Goal: Transaction & Acquisition: Obtain resource

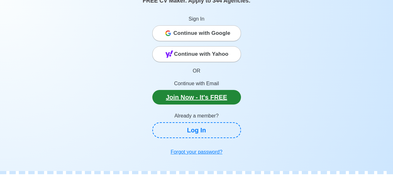
scroll to position [50, 0]
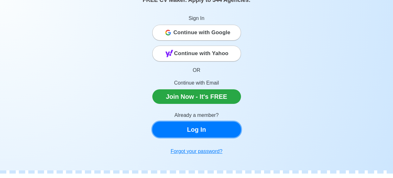
click at [203, 124] on link "Log In" at bounding box center [196, 129] width 89 height 16
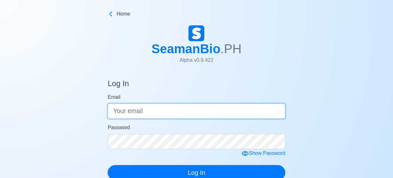
click at [195, 116] on input "Email" at bounding box center [196, 110] width 177 height 15
type input "penamantejhean36@gmail.com"
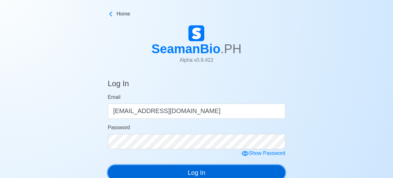
click at [224, 172] on button "Log In" at bounding box center [196, 172] width 177 height 15
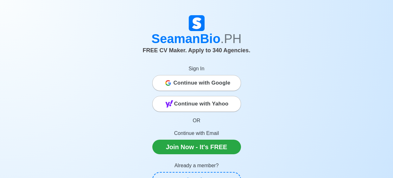
scroll to position [50, 0]
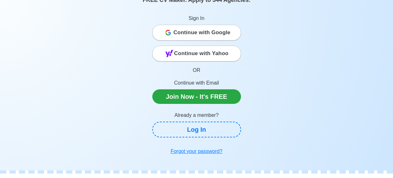
click at [202, 30] on span "Continue with Google" at bounding box center [201, 32] width 57 height 13
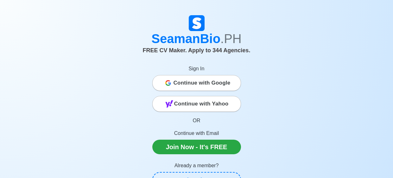
click at [205, 77] on span "Continue with Google" at bounding box center [201, 83] width 57 height 13
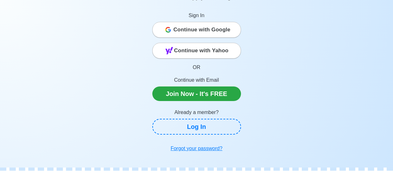
scroll to position [64, 0]
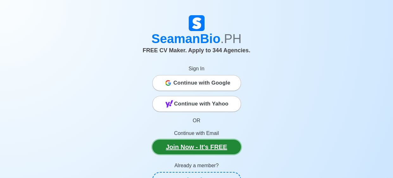
click at [200, 145] on link "Join Now - It's FREE" at bounding box center [196, 146] width 89 height 15
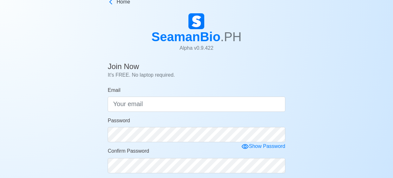
scroll to position [13, 0]
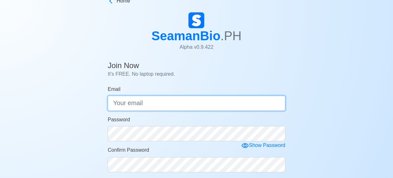
click at [193, 102] on input "Email" at bounding box center [196, 103] width 177 height 15
type input "penamantejhean36@gmail.com"
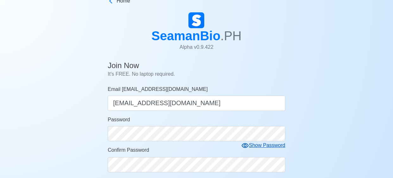
click at [245, 144] on icon at bounding box center [244, 145] width 7 height 5
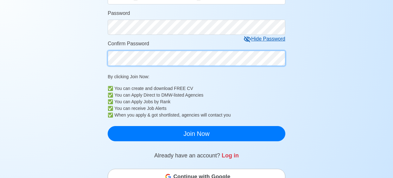
scroll to position [122, 0]
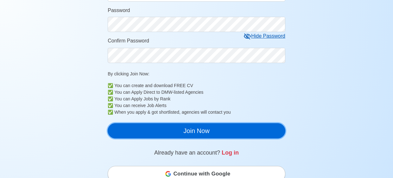
click at [222, 132] on button "Join Now" at bounding box center [196, 130] width 177 height 15
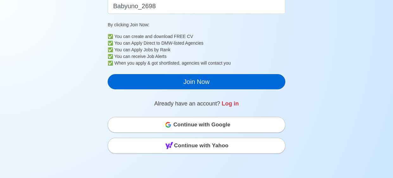
scroll to position [182, 0]
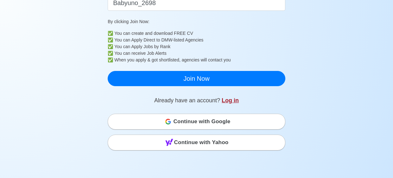
click at [226, 101] on link "Log in" at bounding box center [229, 100] width 17 height 6
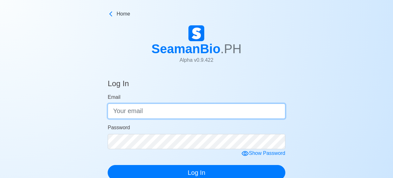
click at [205, 109] on input "Email" at bounding box center [196, 110] width 177 height 15
type input "[EMAIL_ADDRESS][DOMAIN_NAME]"
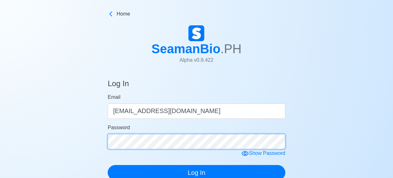
click button "Log In" at bounding box center [196, 172] width 177 height 15
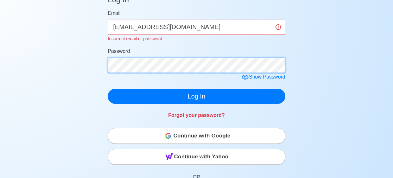
scroll to position [85, 0]
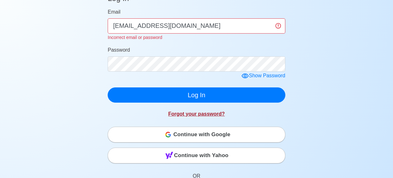
click at [192, 116] on link "Forgot your password?" at bounding box center [196, 113] width 57 height 5
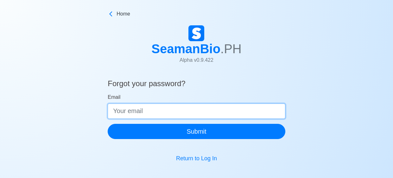
click at [192, 116] on input "Email" at bounding box center [196, 110] width 177 height 15
type input "[EMAIL_ADDRESS][DOMAIN_NAME]"
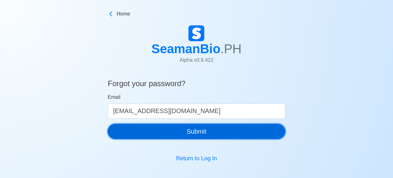
click at [203, 135] on button "Submit" at bounding box center [196, 131] width 177 height 15
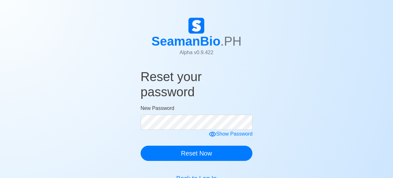
scroll to position [30, 0]
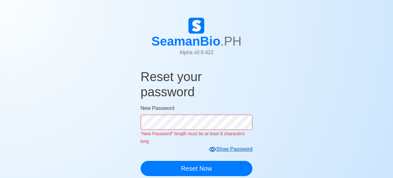
click at [219, 150] on form "New Password "New Password" length must be at least 8 characters long Show Pass…" at bounding box center [196, 139] width 112 height 71
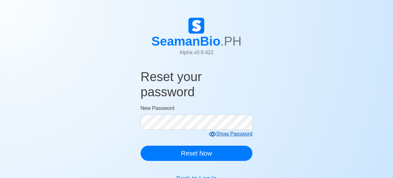
click at [212, 134] on icon at bounding box center [212, 134] width 7 height 5
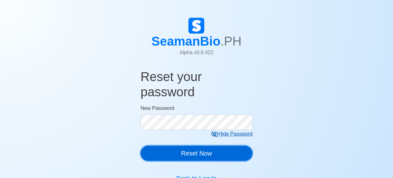
click at [199, 149] on button "Reset Now" at bounding box center [196, 153] width 112 height 15
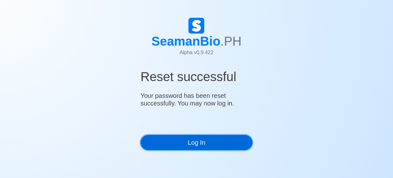
click at [198, 137] on link "Log In" at bounding box center [196, 142] width 112 height 15
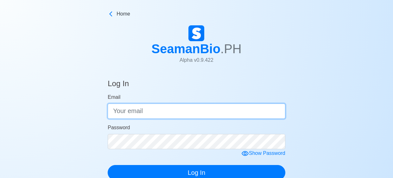
click at [176, 108] on input "Email" at bounding box center [196, 110] width 177 height 15
type input "[EMAIL_ADDRESS][DOMAIN_NAME]"
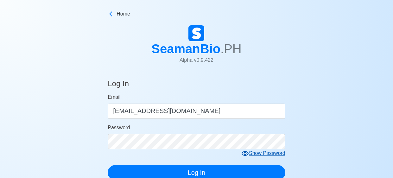
click at [245, 152] on icon at bounding box center [244, 153] width 7 height 5
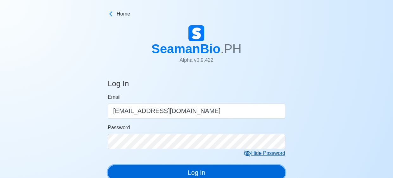
click at [189, 169] on button "Log In" at bounding box center [196, 172] width 177 height 15
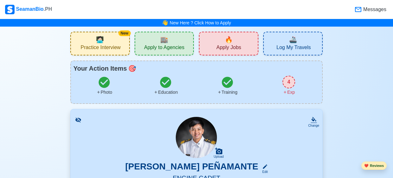
click at [372, 165] on button "❤️ Reviews" at bounding box center [373, 165] width 25 height 9
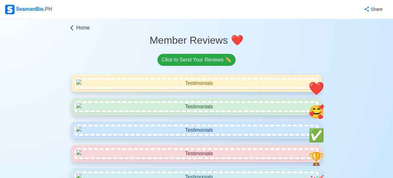
click at [74, 25] on icon at bounding box center [72, 28] width 6 height 6
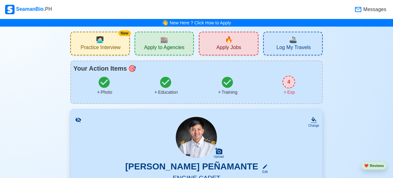
click at [166, 43] on span "🏬" at bounding box center [164, 39] width 8 height 9
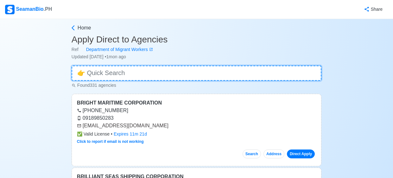
click at [165, 72] on input at bounding box center [196, 72] width 250 height 15
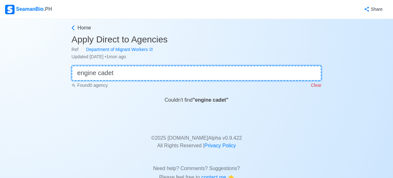
drag, startPoint x: 100, startPoint y: 72, endPoint x: 76, endPoint y: 73, distance: 23.4
click at [76, 73] on input "engine cadet" at bounding box center [196, 72] width 250 height 15
click at [75, 76] on input "adet" at bounding box center [196, 72] width 250 height 15
click at [111, 65] on input "Cadet" at bounding box center [196, 72] width 250 height 15
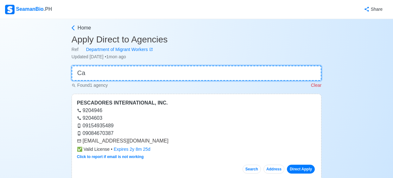
type input "C"
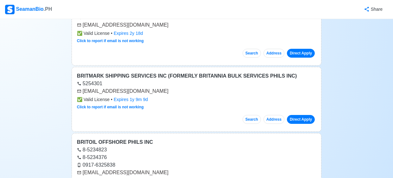
scroll to position [182, 0]
click at [303, 117] on link "Direct Apply" at bounding box center [301, 119] width 28 height 9
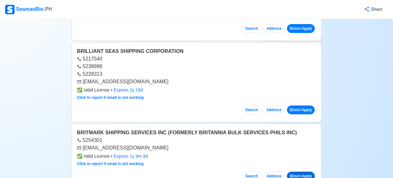
scroll to position [125, 0]
click at [303, 111] on link "Direct Apply" at bounding box center [301, 110] width 28 height 9
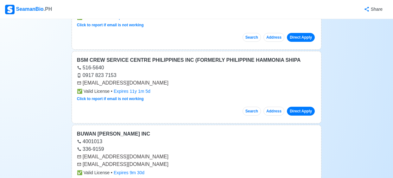
scroll to position [345, 0]
click at [300, 111] on link "Direct Apply" at bounding box center [301, 110] width 28 height 9
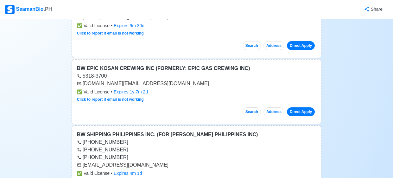
scroll to position [492, 0]
click at [299, 108] on link "Direct Apply" at bounding box center [301, 111] width 28 height 9
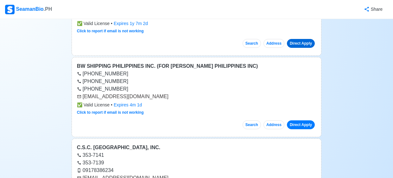
scroll to position [562, 0]
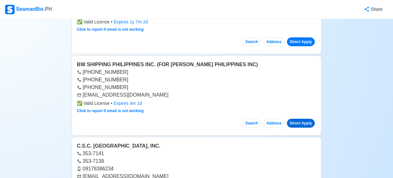
click at [301, 123] on link "Direct Apply" at bounding box center [301, 123] width 28 height 9
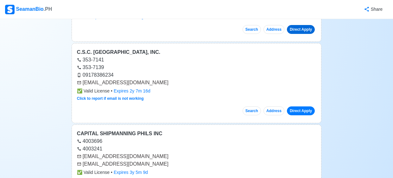
scroll to position [658, 0]
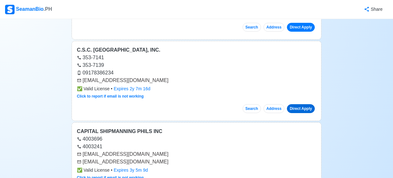
click at [302, 107] on link "Direct Apply" at bounding box center [301, 108] width 28 height 9
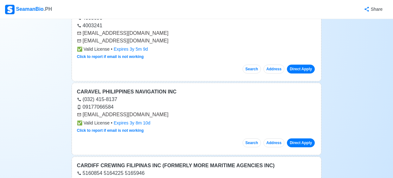
scroll to position [779, 0]
click at [302, 67] on link "Direct Apply" at bounding box center [301, 68] width 28 height 9
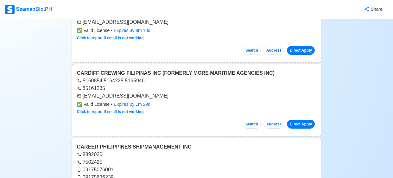
scroll to position [872, 0]
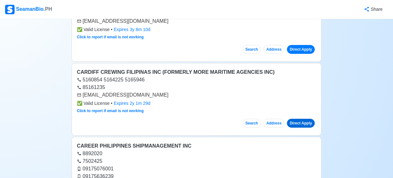
click at [300, 119] on link "Direct Apply" at bounding box center [301, 123] width 28 height 9
drag, startPoint x: 82, startPoint y: 93, endPoint x: 151, endPoint y: 93, distance: 69.0
click at [151, 93] on div "[EMAIL_ADDRESS][DOMAIN_NAME]" at bounding box center [196, 95] width 239 height 8
copy div "[EMAIL_ADDRESS][DOMAIN_NAME]"
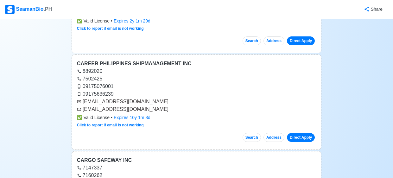
scroll to position [958, 0]
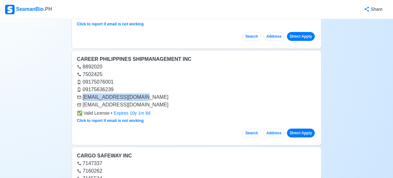
drag, startPoint x: 83, startPoint y: 94, endPoint x: 141, endPoint y: 95, distance: 58.2
click at [141, 95] on div "[EMAIL_ADDRESS][DOMAIN_NAME]" at bounding box center [196, 97] width 239 height 8
copy div "[EMAIL_ADDRESS][DOMAIN_NAME]"
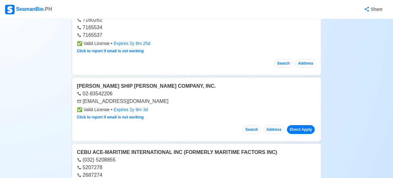
scroll to position [1110, 0]
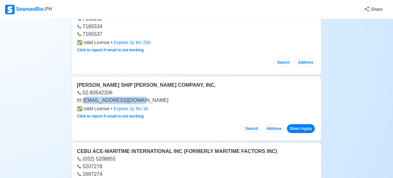
drag, startPoint x: 84, startPoint y: 98, endPoint x: 140, endPoint y: 99, distance: 56.0
click at [140, 99] on div "[EMAIL_ADDRESS][DOMAIN_NAME]" at bounding box center [196, 100] width 239 height 8
drag, startPoint x: 82, startPoint y: 97, endPoint x: 142, endPoint y: 96, distance: 59.5
click at [142, 96] on div "[EMAIL_ADDRESS][DOMAIN_NAME]" at bounding box center [196, 100] width 239 height 8
copy div "[EMAIL_ADDRESS][DOMAIN_NAME]"
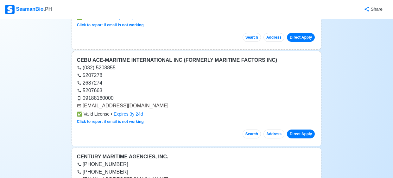
scroll to position [1200, 0]
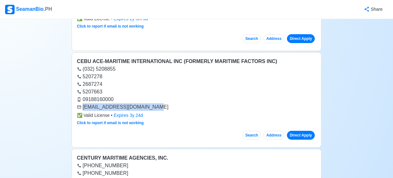
drag, startPoint x: 83, startPoint y: 104, endPoint x: 150, endPoint y: 103, distance: 67.1
click at [150, 103] on div "[EMAIL_ADDRESS][DOMAIN_NAME]" at bounding box center [196, 107] width 239 height 8
copy div "[EMAIL_ADDRESS][DOMAIN_NAME]"
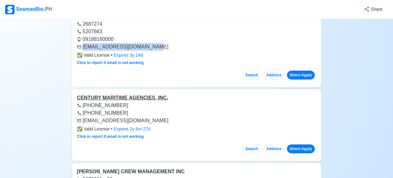
scroll to position [1268, 0]
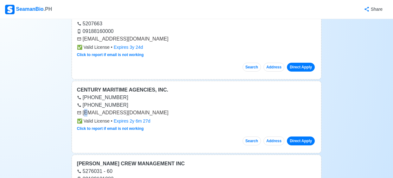
click at [86, 110] on div "[EMAIL_ADDRESS][DOMAIN_NAME]" at bounding box center [196, 113] width 239 height 8
drag, startPoint x: 83, startPoint y: 110, endPoint x: 160, endPoint y: 109, distance: 77.2
click at [160, 109] on div "[EMAIL_ADDRESS][DOMAIN_NAME]" at bounding box center [196, 113] width 239 height 8
copy div "[EMAIL_ADDRESS][DOMAIN_NAME]"
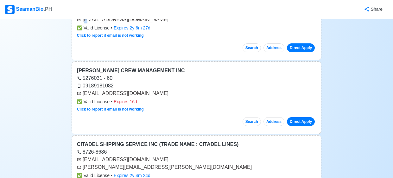
scroll to position [1363, 0]
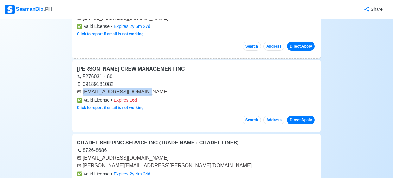
drag, startPoint x: 82, startPoint y: 89, endPoint x: 140, endPoint y: 91, distance: 57.9
click at [140, 91] on div "[EMAIL_ADDRESS][DOMAIN_NAME]" at bounding box center [196, 92] width 239 height 8
copy div "[EMAIL_ADDRESS][DOMAIN_NAME]"
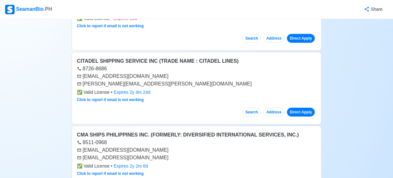
scroll to position [1445, 0]
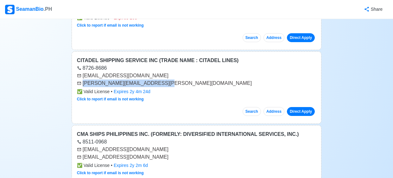
drag, startPoint x: 83, startPoint y: 80, endPoint x: 156, endPoint y: 80, distance: 72.4
click at [156, 80] on div "[PERSON_NAME][EMAIL_ADDRESS][PERSON_NAME][DOMAIN_NAME]" at bounding box center [196, 83] width 239 height 8
copy div "[PERSON_NAME][EMAIL_ADDRESS][PERSON_NAME][DOMAIN_NAME]"
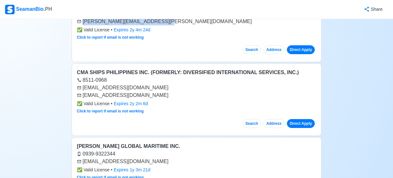
scroll to position [1506, 0]
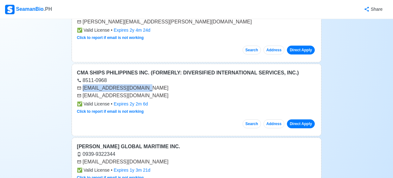
drag, startPoint x: 84, startPoint y: 84, endPoint x: 140, endPoint y: 85, distance: 56.0
click at [140, 85] on div "[EMAIL_ADDRESS][DOMAIN_NAME]" at bounding box center [196, 88] width 239 height 8
copy div "[EMAIL_ADDRESS][DOMAIN_NAME]"
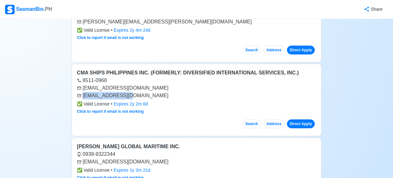
drag, startPoint x: 83, startPoint y: 93, endPoint x: 124, endPoint y: 92, distance: 41.4
click at [124, 92] on div "[EMAIL_ADDRESS][DOMAIN_NAME]" at bounding box center [196, 96] width 239 height 8
copy div "[EMAIL_ADDRESS][DOMAIN_NAME]"
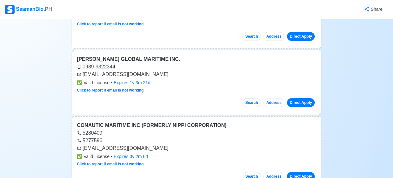
scroll to position [1595, 0]
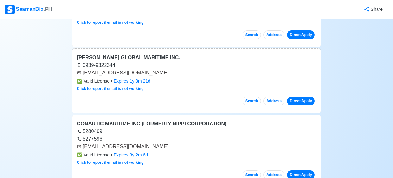
drag, startPoint x: 84, startPoint y: 69, endPoint x: 173, endPoint y: 68, distance: 89.2
click at [173, 69] on div "[EMAIL_ADDRESS][DOMAIN_NAME]" at bounding box center [196, 73] width 239 height 8
copy div "[EMAIL_ADDRESS][DOMAIN_NAME]"
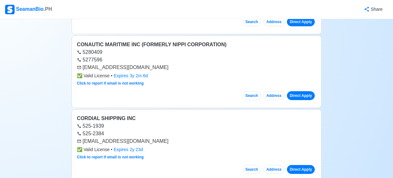
scroll to position [1674, 0]
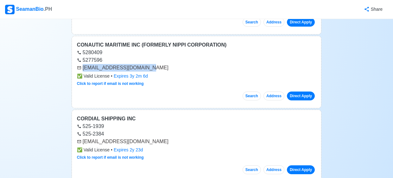
drag, startPoint x: 83, startPoint y: 65, endPoint x: 144, endPoint y: 65, distance: 61.0
click at [144, 65] on div "[EMAIL_ADDRESS][DOMAIN_NAME]" at bounding box center [196, 68] width 239 height 8
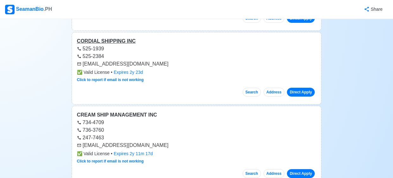
scroll to position [1754, 0]
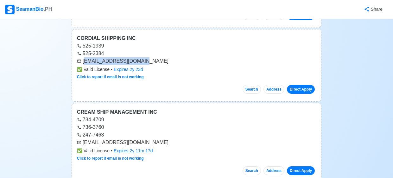
drag, startPoint x: 84, startPoint y: 57, endPoint x: 147, endPoint y: 58, distance: 63.0
click at [147, 58] on div "[EMAIL_ADDRESS][DOMAIN_NAME]" at bounding box center [196, 61] width 239 height 8
drag, startPoint x: 83, startPoint y: 57, endPoint x: 136, endPoint y: 55, distance: 53.2
click at [136, 57] on div "[EMAIL_ADDRESS][DOMAIN_NAME]" at bounding box center [196, 61] width 239 height 8
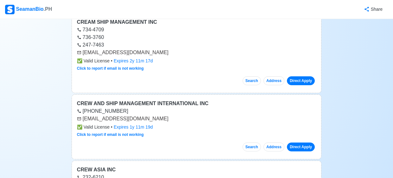
scroll to position [1849, 0]
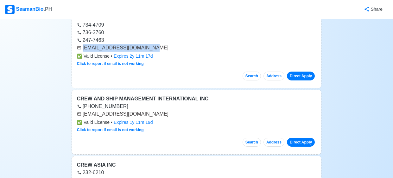
drag, startPoint x: 83, startPoint y: 45, endPoint x: 147, endPoint y: 43, distance: 64.6
click at [147, 44] on div "[EMAIL_ADDRESS][DOMAIN_NAME]" at bounding box center [196, 48] width 239 height 8
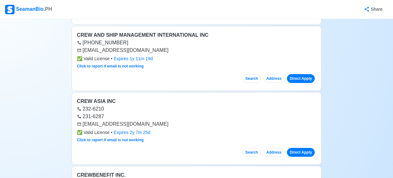
scroll to position [1914, 0]
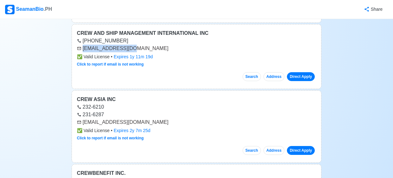
drag, startPoint x: 83, startPoint y: 45, endPoint x: 128, endPoint y: 45, distance: 45.9
click at [128, 45] on div "[EMAIL_ADDRESS][DOMAIN_NAME]" at bounding box center [196, 49] width 239 height 8
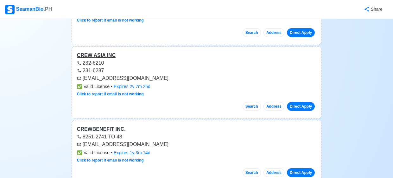
scroll to position [1962, 0]
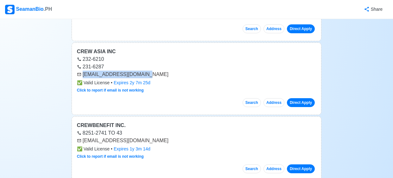
drag, startPoint x: 82, startPoint y: 71, endPoint x: 141, endPoint y: 70, distance: 58.8
click at [141, 71] on div "[EMAIL_ADDRESS][DOMAIN_NAME]" at bounding box center [196, 75] width 239 height 8
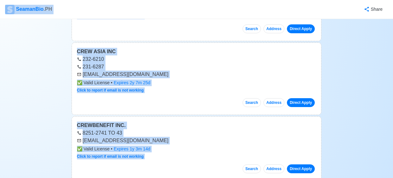
click at [199, 55] on div "232-6210" at bounding box center [196, 59] width 239 height 8
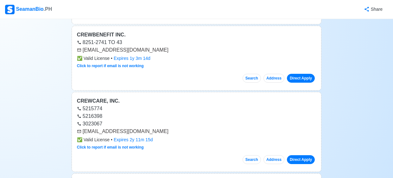
scroll to position [2053, 0]
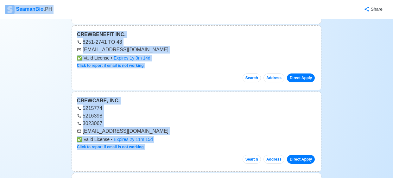
click at [140, 91] on div "CREWCARE, INC. 5215774 5216398 3023067 [EMAIL_ADDRESS][DOMAIN_NAME] ✅ Valid Lic…" at bounding box center [196, 131] width 250 height 80
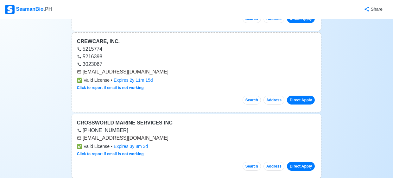
scroll to position [2113, 0]
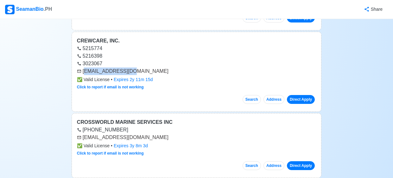
drag, startPoint x: 84, startPoint y: 66, endPoint x: 129, endPoint y: 67, distance: 44.9
click at [129, 67] on div "[EMAIL_ADDRESS][DOMAIN_NAME]" at bounding box center [196, 71] width 239 height 8
click at [166, 67] on div "[EMAIL_ADDRESS][DOMAIN_NAME]" at bounding box center [196, 71] width 239 height 8
drag, startPoint x: 83, startPoint y: 67, endPoint x: 133, endPoint y: 69, distance: 50.0
click at [133, 69] on div "[EMAIL_ADDRESS][DOMAIN_NAME]" at bounding box center [196, 71] width 239 height 8
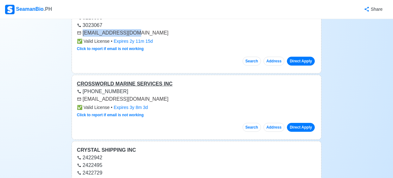
scroll to position [2153, 0]
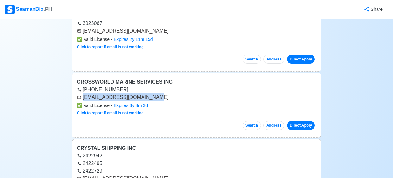
drag, startPoint x: 84, startPoint y: 91, endPoint x: 150, endPoint y: 92, distance: 66.8
click at [150, 93] on div "[EMAIL_ADDRESS][DOMAIN_NAME]" at bounding box center [196, 97] width 239 height 8
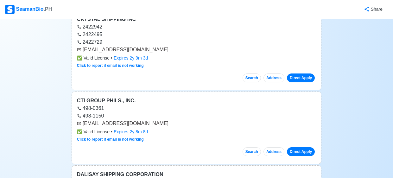
scroll to position [2282, 0]
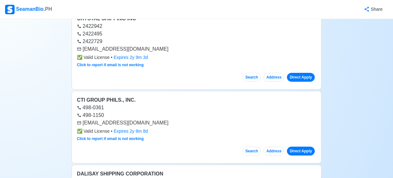
drag, startPoint x: 82, startPoint y: 42, endPoint x: 165, endPoint y: 45, distance: 82.9
click at [165, 45] on div "[EMAIL_ADDRESS][DOMAIN_NAME]" at bounding box center [196, 49] width 239 height 8
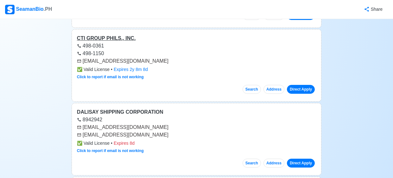
scroll to position [2345, 0]
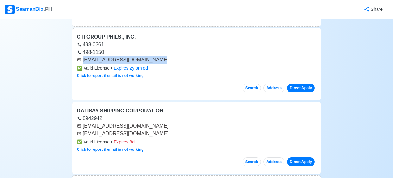
drag, startPoint x: 83, startPoint y: 54, endPoint x: 160, endPoint y: 53, distance: 77.5
click at [160, 56] on div "[EMAIL_ADDRESS][DOMAIN_NAME]" at bounding box center [196, 60] width 239 height 8
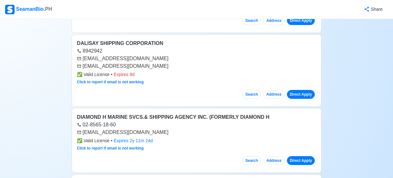
scroll to position [2413, 0]
drag, startPoint x: 84, startPoint y: 60, endPoint x: 140, endPoint y: 60, distance: 56.6
click at [140, 62] on div "[EMAIL_ADDRESS][DOMAIN_NAME]" at bounding box center [196, 66] width 239 height 8
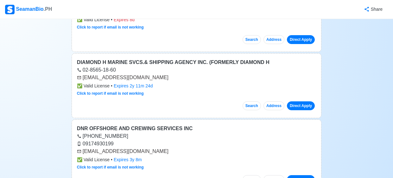
scroll to position [2468, 0]
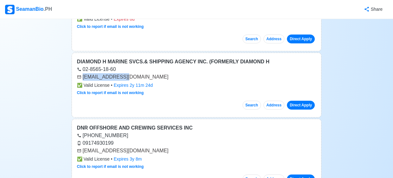
drag, startPoint x: 83, startPoint y: 71, endPoint x: 132, endPoint y: 69, distance: 49.1
click at [132, 73] on div "[EMAIL_ADDRESS][DOMAIN_NAME]" at bounding box center [196, 77] width 239 height 8
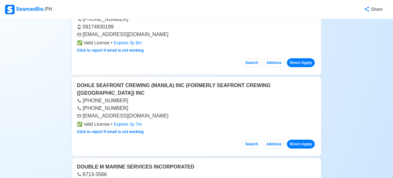
scroll to position [2584, 0]
drag, startPoint x: 83, startPoint y: 102, endPoint x: 160, endPoint y: 103, distance: 77.8
click at [160, 112] on div "[EMAIL_ADDRESS][DOMAIN_NAME]" at bounding box center [196, 116] width 239 height 8
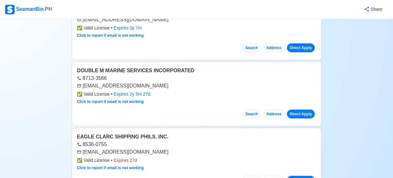
scroll to position [2682, 0]
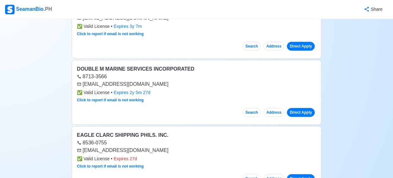
drag, startPoint x: 82, startPoint y: 71, endPoint x: 160, endPoint y: 71, distance: 77.8
click at [160, 80] on div "[EMAIL_ADDRESS][DOMAIN_NAME]" at bounding box center [196, 84] width 239 height 8
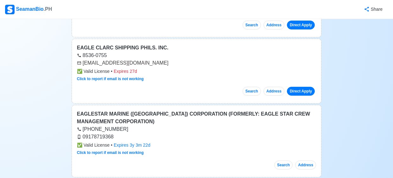
scroll to position [2770, 0]
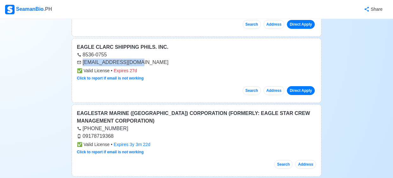
drag, startPoint x: 83, startPoint y: 48, endPoint x: 136, endPoint y: 51, distance: 52.9
click at [136, 59] on div "[EMAIL_ADDRESS][DOMAIN_NAME]" at bounding box center [196, 63] width 239 height 8
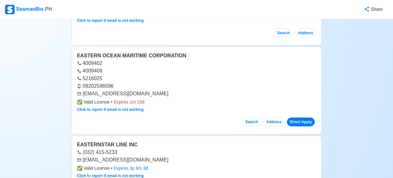
scroll to position [2902, 0]
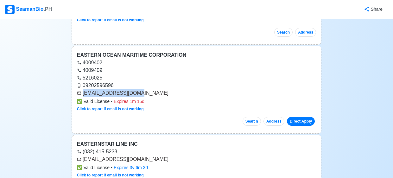
drag, startPoint x: 84, startPoint y: 78, endPoint x: 139, endPoint y: 79, distance: 56.0
click at [139, 89] on div "[EMAIL_ADDRESS][DOMAIN_NAME]" at bounding box center [196, 93] width 239 height 8
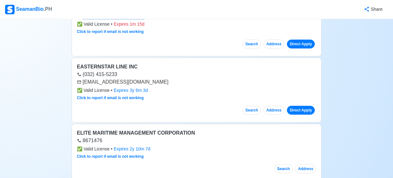
scroll to position [2979, 0]
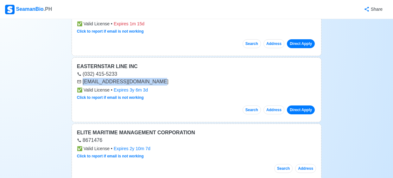
drag, startPoint x: 84, startPoint y: 67, endPoint x: 154, endPoint y: 65, distance: 70.2
click at [154, 78] on div "[EMAIL_ADDRESS][DOMAIN_NAME]" at bounding box center [196, 82] width 239 height 8
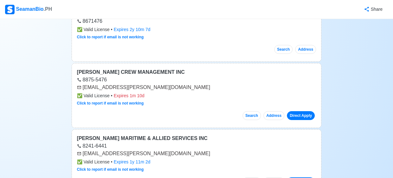
scroll to position [3099, 0]
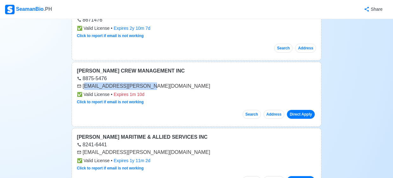
drag, startPoint x: 83, startPoint y: 71, endPoint x: 145, endPoint y: 71, distance: 61.7
click at [145, 82] on div "[EMAIL_ADDRESS][PERSON_NAME][DOMAIN_NAME]" at bounding box center [196, 86] width 239 height 8
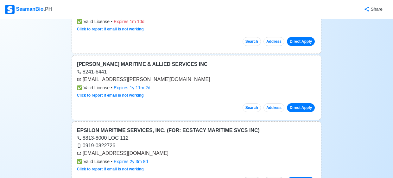
scroll to position [3179, 0]
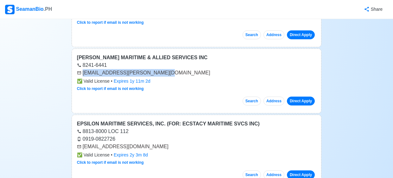
drag, startPoint x: 84, startPoint y: 59, endPoint x: 189, endPoint y: 56, distance: 105.7
click at [189, 69] on div "[EMAIL_ADDRESS][PERSON_NAME][DOMAIN_NAME]" at bounding box center [196, 73] width 239 height 8
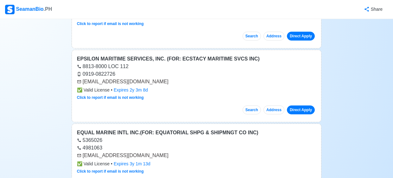
scroll to position [3245, 0]
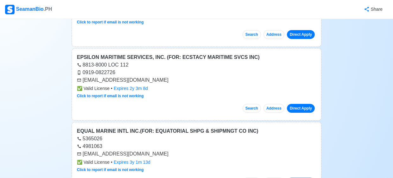
drag, startPoint x: 82, startPoint y: 65, endPoint x: 168, endPoint y: 68, distance: 85.8
click at [168, 76] on div "[EMAIL_ADDRESS][DOMAIN_NAME]" at bounding box center [196, 80] width 239 height 8
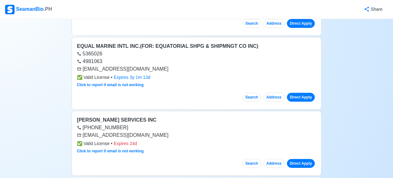
scroll to position [3330, 0]
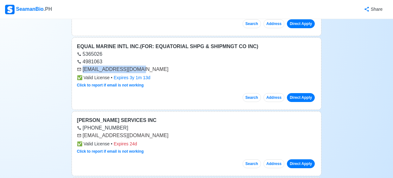
drag, startPoint x: 83, startPoint y: 54, endPoint x: 145, endPoint y: 54, distance: 62.6
click at [145, 65] on div "[EMAIL_ADDRESS][DOMAIN_NAME]" at bounding box center [196, 69] width 239 height 8
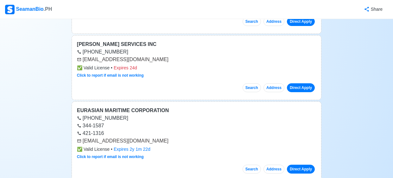
scroll to position [3408, 0]
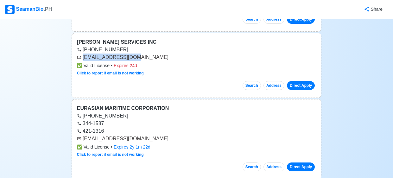
drag, startPoint x: 83, startPoint y: 42, endPoint x: 142, endPoint y: 43, distance: 59.5
click at [142, 53] on div "[EMAIL_ADDRESS][DOMAIN_NAME]" at bounding box center [196, 57] width 239 height 8
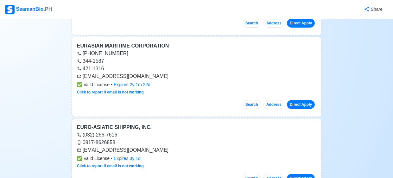
scroll to position [3471, 0]
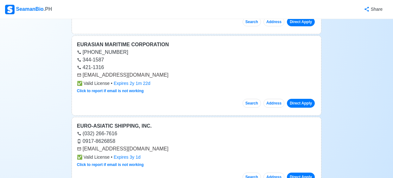
click at [82, 71] on div "[EMAIL_ADDRESS][DOMAIN_NAME]" at bounding box center [196, 75] width 239 height 8
drag, startPoint x: 82, startPoint y: 59, endPoint x: 153, endPoint y: 60, distance: 71.2
click at [153, 71] on div "[EMAIL_ADDRESS][DOMAIN_NAME]" at bounding box center [196, 75] width 239 height 8
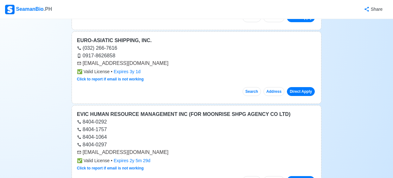
scroll to position [3557, 0]
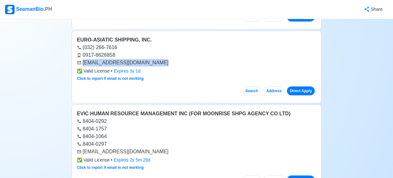
drag, startPoint x: 82, startPoint y: 47, endPoint x: 153, endPoint y: 49, distance: 70.9
click at [153, 59] on div "[EMAIL_ADDRESS][DOMAIN_NAME]" at bounding box center [196, 63] width 239 height 8
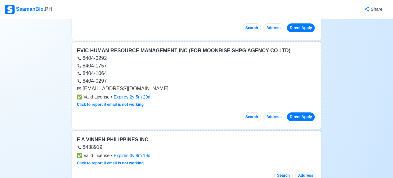
scroll to position [3621, 0]
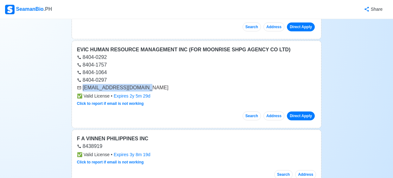
drag, startPoint x: 83, startPoint y: 73, endPoint x: 148, endPoint y: 75, distance: 64.9
click at [148, 84] on div "[EMAIL_ADDRESS][DOMAIN_NAME]" at bounding box center [196, 88] width 239 height 8
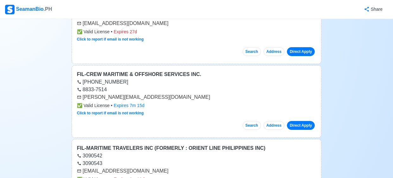
scroll to position [3819, 0]
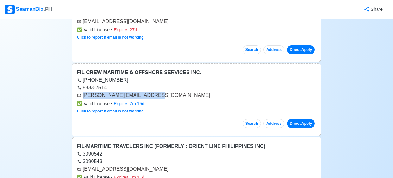
drag, startPoint x: 82, startPoint y: 79, endPoint x: 143, endPoint y: 82, distance: 60.8
click at [143, 91] on div "[PERSON_NAME][EMAIL_ADDRESS][DOMAIN_NAME]" at bounding box center [196, 95] width 239 height 8
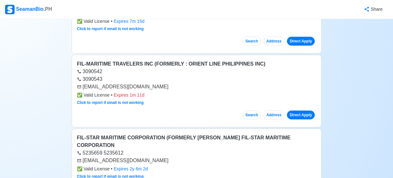
scroll to position [3902, 0]
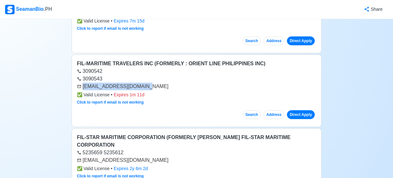
drag, startPoint x: 83, startPoint y: 70, endPoint x: 140, endPoint y: 71, distance: 57.3
click at [140, 83] on div "[EMAIL_ADDRESS][DOMAIN_NAME]" at bounding box center [196, 87] width 239 height 8
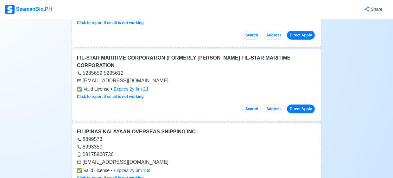
scroll to position [3983, 0]
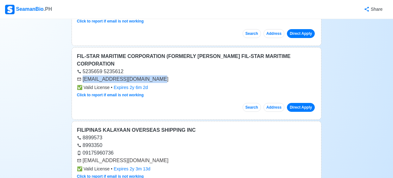
drag, startPoint x: 82, startPoint y: 55, endPoint x: 162, endPoint y: 56, distance: 79.4
click at [162, 75] on div "[EMAIL_ADDRESS][DOMAIN_NAME]" at bounding box center [196, 79] width 239 height 8
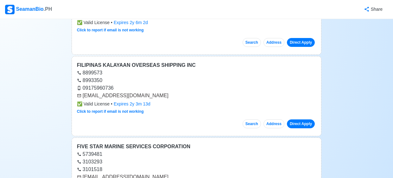
scroll to position [4049, 0]
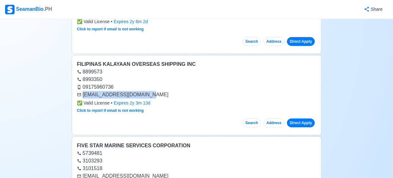
drag, startPoint x: 82, startPoint y: 71, endPoint x: 158, endPoint y: 70, distance: 75.9
click at [158, 91] on div "[EMAIL_ADDRESS][DOMAIN_NAME]" at bounding box center [196, 95] width 239 height 8
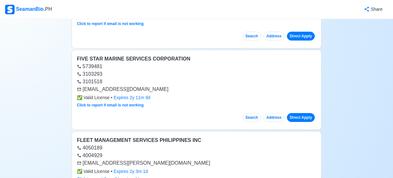
scroll to position [4137, 0]
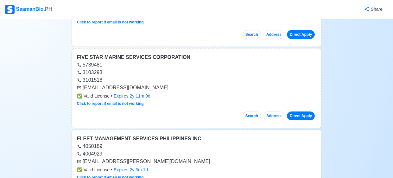
drag, startPoint x: 83, startPoint y: 63, endPoint x: 163, endPoint y: 65, distance: 80.4
click at [163, 84] on div "[EMAIL_ADDRESS][DOMAIN_NAME]" at bounding box center [196, 88] width 239 height 8
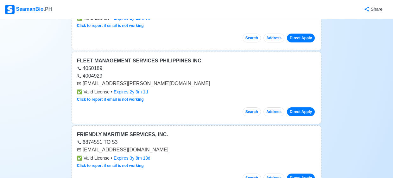
scroll to position [4215, 0]
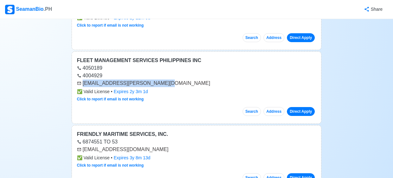
drag, startPoint x: 83, startPoint y: 59, endPoint x: 158, endPoint y: 61, distance: 75.3
click at [158, 79] on div "[EMAIL_ADDRESS][PERSON_NAME][DOMAIN_NAME]" at bounding box center [196, 83] width 239 height 8
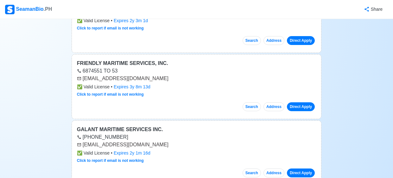
scroll to position [4286, 0]
click at [82, 74] on div "[EMAIL_ADDRESS][DOMAIN_NAME]" at bounding box center [196, 78] width 239 height 8
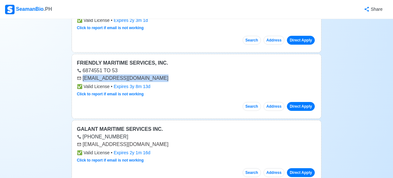
drag, startPoint x: 83, startPoint y: 54, endPoint x: 168, endPoint y: 51, distance: 85.5
click at [168, 74] on div "[EMAIL_ADDRESS][DOMAIN_NAME]" at bounding box center [196, 78] width 239 height 8
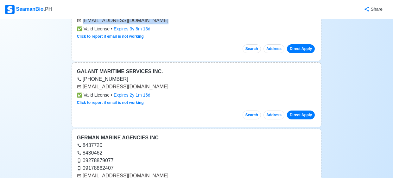
scroll to position [4345, 0]
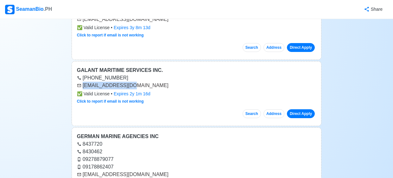
drag, startPoint x: 82, startPoint y: 61, endPoint x: 135, endPoint y: 64, distance: 52.9
click at [135, 82] on div "[EMAIL_ADDRESS][DOMAIN_NAME]" at bounding box center [196, 86] width 239 height 8
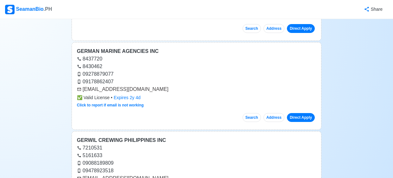
scroll to position [4431, 0]
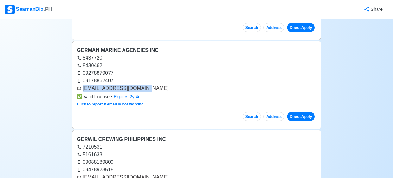
drag, startPoint x: 83, startPoint y: 62, endPoint x: 151, endPoint y: 65, distance: 68.7
click at [151, 84] on div "[EMAIL_ADDRESS][DOMAIN_NAME]" at bounding box center [196, 88] width 239 height 8
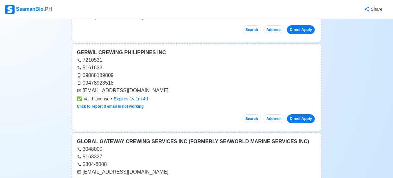
scroll to position [4525, 0]
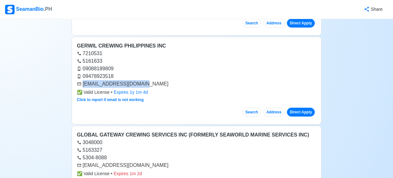
drag, startPoint x: 83, startPoint y: 59, endPoint x: 152, endPoint y: 58, distance: 68.7
click at [152, 80] on div "[EMAIL_ADDRESS][DOMAIN_NAME]" at bounding box center [196, 84] width 239 height 8
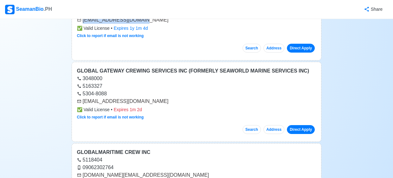
scroll to position [4589, 0]
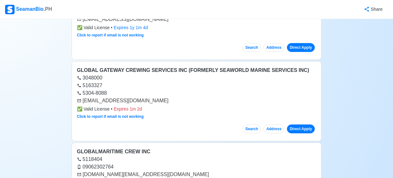
drag, startPoint x: 83, startPoint y: 75, endPoint x: 132, endPoint y: 74, distance: 48.7
click at [132, 97] on div "[EMAIL_ADDRESS][DOMAIN_NAME]" at bounding box center [196, 101] width 239 height 8
drag, startPoint x: 82, startPoint y: 74, endPoint x: 151, endPoint y: 72, distance: 68.7
click at [151, 97] on div "[EMAIL_ADDRESS][DOMAIN_NAME]" at bounding box center [196, 101] width 239 height 8
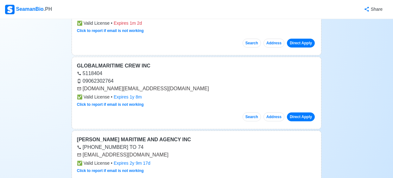
scroll to position [4677, 0]
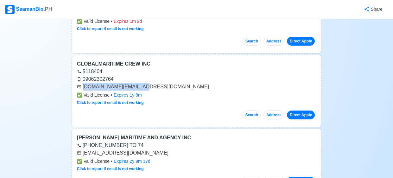
drag, startPoint x: 83, startPoint y: 61, endPoint x: 140, endPoint y: 63, distance: 57.0
click at [140, 83] on div "[DOMAIN_NAME][EMAIL_ADDRESS][DOMAIN_NAME]" at bounding box center [196, 87] width 239 height 8
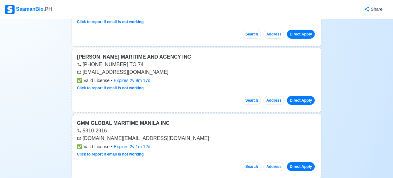
scroll to position [4760, 0]
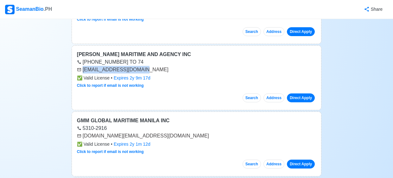
drag, startPoint x: 83, startPoint y: 44, endPoint x: 146, endPoint y: 45, distance: 63.9
click at [146, 66] on div "[EMAIL_ADDRESS][DOMAIN_NAME]" at bounding box center [196, 70] width 239 height 8
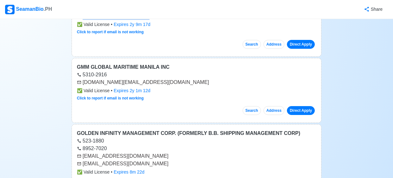
scroll to position [4814, 0]
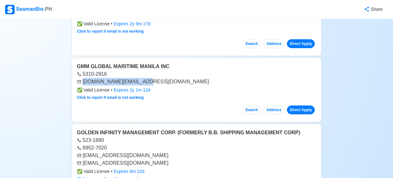
drag, startPoint x: 82, startPoint y: 56, endPoint x: 144, endPoint y: 57, distance: 61.4
click at [144, 78] on div "[DOMAIN_NAME][EMAIL_ADDRESS][DOMAIN_NAME]" at bounding box center [196, 82] width 239 height 8
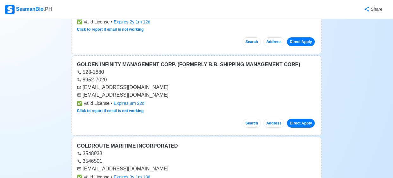
scroll to position [4884, 0]
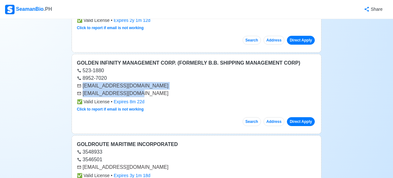
drag, startPoint x: 84, startPoint y: 59, endPoint x: 149, endPoint y: 65, distance: 65.4
click at [149, 82] on div "[EMAIL_ADDRESS][DOMAIN_NAME] [EMAIL_ADDRESS][DOMAIN_NAME]" at bounding box center [196, 89] width 239 height 15
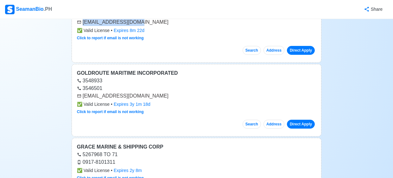
scroll to position [4955, 0]
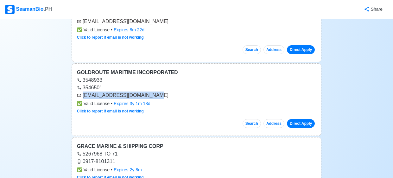
drag, startPoint x: 82, startPoint y: 68, endPoint x: 161, endPoint y: 69, distance: 79.1
click at [161, 91] on div "[EMAIL_ADDRESS][DOMAIN_NAME]" at bounding box center [196, 95] width 239 height 8
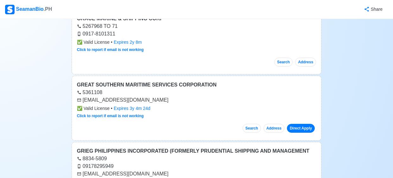
scroll to position [5084, 0]
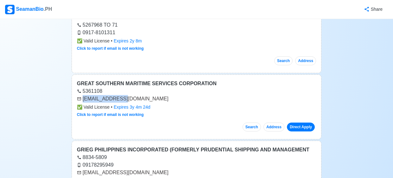
drag, startPoint x: 83, startPoint y: 74, endPoint x: 136, endPoint y: 74, distance: 53.1
click at [136, 95] on div "[EMAIL_ADDRESS][DOMAIN_NAME]" at bounding box center [196, 99] width 239 height 8
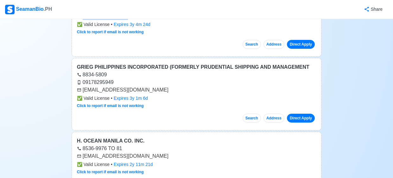
scroll to position [5168, 0]
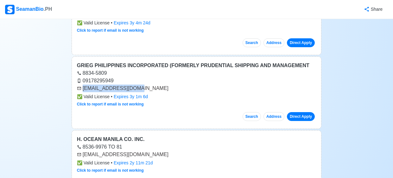
drag, startPoint x: 83, startPoint y: 61, endPoint x: 136, endPoint y: 64, distance: 53.8
click at [136, 84] on div "[EMAIL_ADDRESS][DOMAIN_NAME]" at bounding box center [196, 88] width 239 height 8
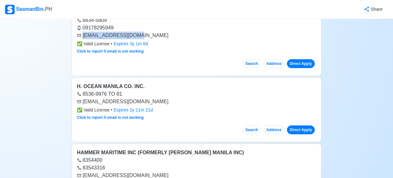
scroll to position [5222, 0]
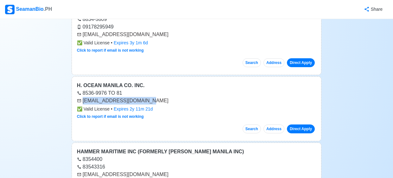
drag, startPoint x: 82, startPoint y: 74, endPoint x: 145, endPoint y: 74, distance: 62.3
click at [145, 97] on div "[EMAIL_ADDRESS][DOMAIN_NAME]" at bounding box center [196, 101] width 239 height 8
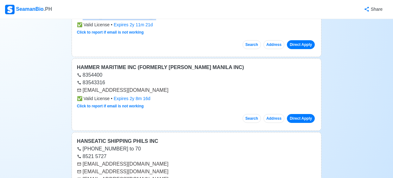
scroll to position [5307, 0]
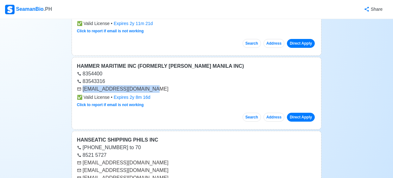
drag, startPoint x: 82, startPoint y: 63, endPoint x: 169, endPoint y: 62, distance: 86.7
click at [169, 85] on div "[EMAIL_ADDRESS][DOMAIN_NAME]" at bounding box center [196, 89] width 239 height 8
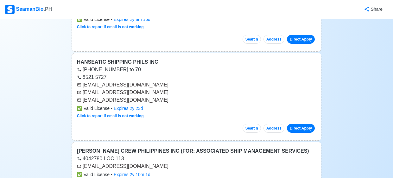
scroll to position [5386, 0]
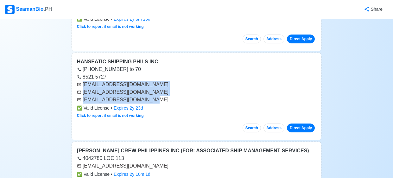
drag, startPoint x: 83, startPoint y: 58, endPoint x: 157, endPoint y: 75, distance: 76.0
click at [157, 81] on div "[EMAIL_ADDRESS][DOMAIN_NAME] [EMAIL_ADDRESS][DOMAIN_NAME] [EMAIL_ADDRESS][DOMAI…" at bounding box center [196, 92] width 239 height 23
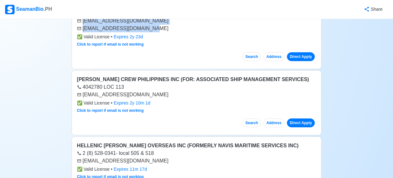
scroll to position [5457, 0]
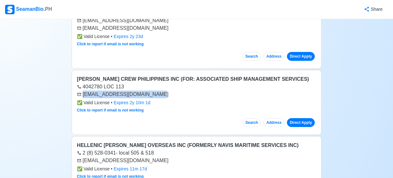
drag, startPoint x: 84, startPoint y: 68, endPoint x: 157, endPoint y: 65, distance: 73.5
click at [157, 90] on div "[EMAIL_ADDRESS][DOMAIN_NAME]" at bounding box center [196, 94] width 239 height 8
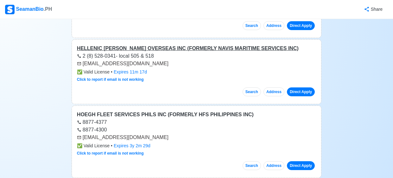
scroll to position [5555, 0]
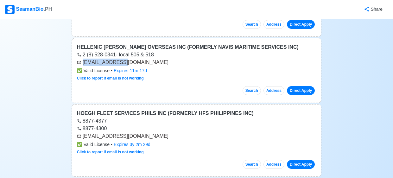
drag, startPoint x: 83, startPoint y: 34, endPoint x: 128, endPoint y: 34, distance: 45.6
click at [128, 59] on div "[EMAIL_ADDRESS][DOMAIN_NAME]" at bounding box center [196, 63] width 239 height 8
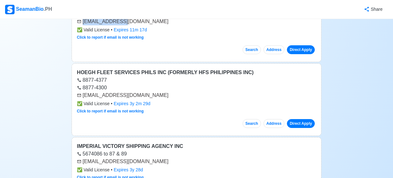
scroll to position [5597, 0]
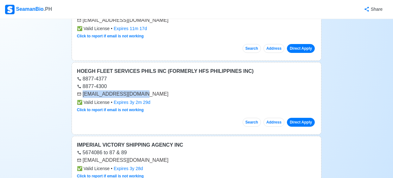
drag, startPoint x: 83, startPoint y: 65, endPoint x: 143, endPoint y: 66, distance: 59.5
click at [143, 90] on div "[EMAIL_ADDRESS][DOMAIN_NAME]" at bounding box center [196, 94] width 239 height 8
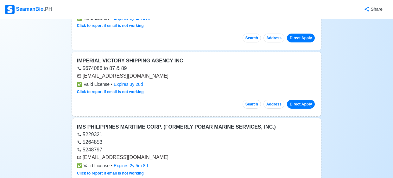
scroll to position [5684, 0]
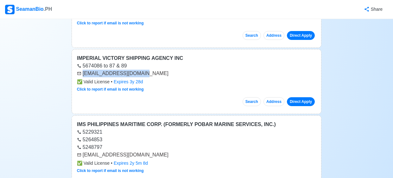
drag, startPoint x: 82, startPoint y: 46, endPoint x: 146, endPoint y: 44, distance: 63.9
click at [146, 70] on div "[EMAIL_ADDRESS][DOMAIN_NAME]" at bounding box center [196, 74] width 239 height 8
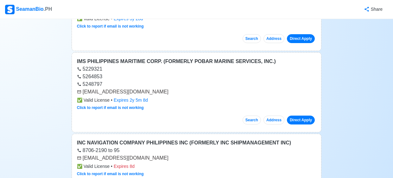
scroll to position [5747, 0]
drag, startPoint x: 83, startPoint y: 64, endPoint x: 138, endPoint y: 61, distance: 55.1
click at [138, 88] on div "[EMAIL_ADDRESS][DOMAIN_NAME]" at bounding box center [196, 92] width 239 height 8
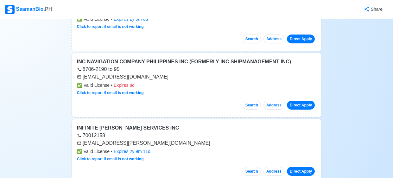
scroll to position [5829, 0]
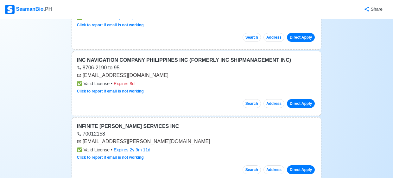
drag, startPoint x: 83, startPoint y: 46, endPoint x: 159, endPoint y: 47, distance: 76.9
click at [159, 71] on div "[EMAIL_ADDRESS][DOMAIN_NAME]" at bounding box center [196, 75] width 239 height 8
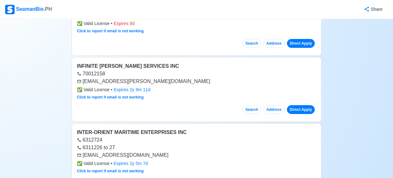
scroll to position [5890, 0]
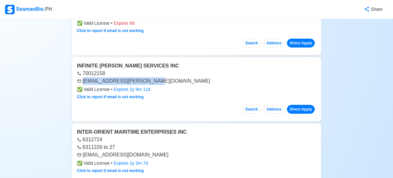
drag, startPoint x: 82, startPoint y: 53, endPoint x: 153, endPoint y: 53, distance: 70.5
click at [153, 77] on div "[EMAIL_ADDRESS][PERSON_NAME][DOMAIN_NAME]" at bounding box center [196, 81] width 239 height 8
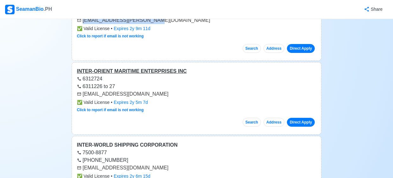
scroll to position [5952, 0]
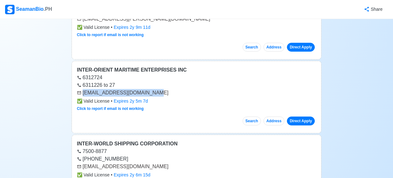
drag, startPoint x: 82, startPoint y: 65, endPoint x: 152, endPoint y: 63, distance: 70.3
click at [152, 89] on div "[EMAIL_ADDRESS][DOMAIN_NAME]" at bounding box center [196, 93] width 239 height 8
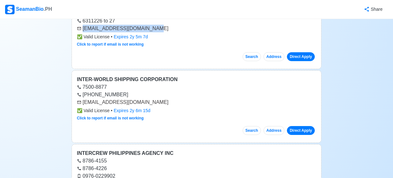
scroll to position [6020, 0]
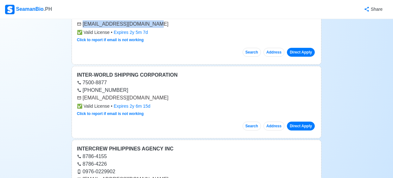
drag, startPoint x: 83, startPoint y: 68, endPoint x: 179, endPoint y: 70, distance: 96.2
click at [179, 94] on div "[EMAIL_ADDRESS][DOMAIN_NAME]" at bounding box center [196, 98] width 239 height 8
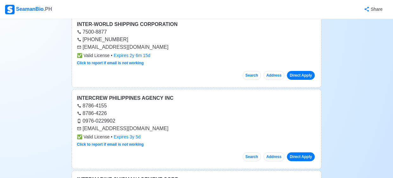
scroll to position [6071, 0]
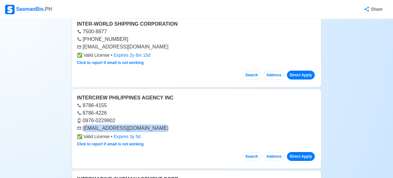
drag, startPoint x: 84, startPoint y: 101, endPoint x: 153, endPoint y: 97, distance: 69.1
click at [153, 124] on div "[EMAIL_ADDRESS][DOMAIN_NAME]" at bounding box center [196, 128] width 239 height 8
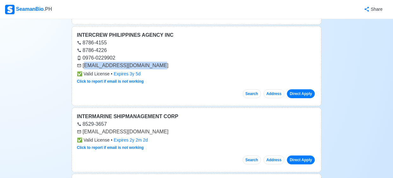
scroll to position [6135, 0]
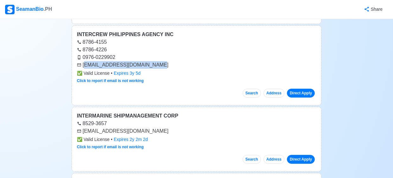
click at [89, 53] on div "0976-0229902" at bounding box center [196, 57] width 239 height 8
drag, startPoint x: 83, startPoint y: 37, endPoint x: 163, endPoint y: 35, distance: 80.4
click at [163, 61] on div "[EMAIL_ADDRESS][DOMAIN_NAME]" at bounding box center [196, 65] width 239 height 8
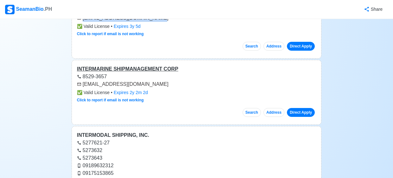
scroll to position [6183, 0]
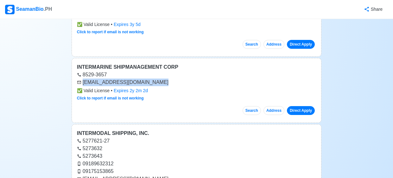
drag, startPoint x: 82, startPoint y: 52, endPoint x: 165, endPoint y: 52, distance: 83.2
click at [165, 78] on div "[EMAIL_ADDRESS][DOMAIN_NAME]" at bounding box center [196, 82] width 239 height 8
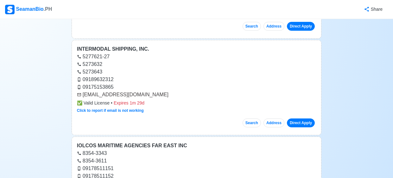
scroll to position [6268, 0]
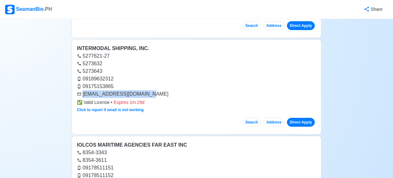
drag, startPoint x: 84, startPoint y: 65, endPoint x: 153, endPoint y: 64, distance: 69.3
click at [153, 90] on div "[EMAIL_ADDRESS][DOMAIN_NAME]" at bounding box center [196, 94] width 239 height 8
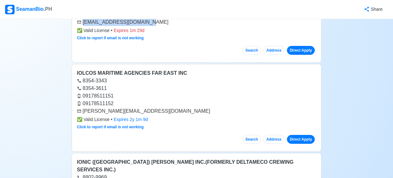
scroll to position [6340, 0]
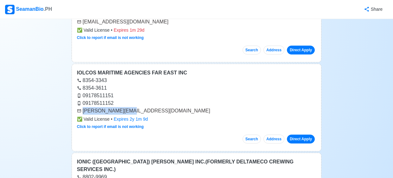
drag, startPoint x: 82, startPoint y: 84, endPoint x: 128, endPoint y: 82, distance: 46.2
click at [128, 107] on div "[PERSON_NAME][EMAIL_ADDRESS][DOMAIN_NAME]" at bounding box center [196, 111] width 239 height 8
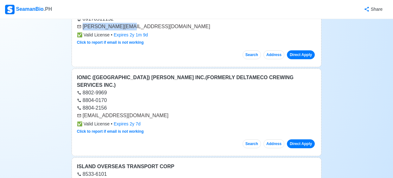
scroll to position [6426, 0]
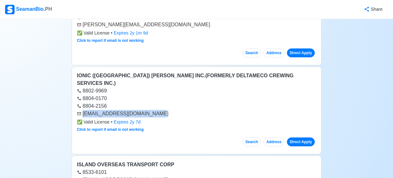
drag, startPoint x: 82, startPoint y: 77, endPoint x: 154, endPoint y: 76, distance: 71.8
click at [154, 110] on div "[EMAIL_ADDRESS][DOMAIN_NAME]" at bounding box center [196, 114] width 239 height 8
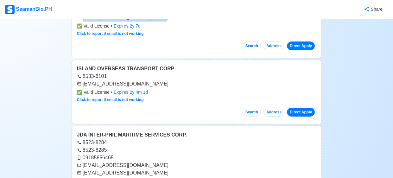
scroll to position [6522, 0]
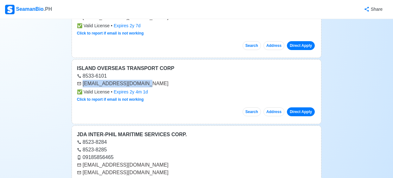
drag, startPoint x: 83, startPoint y: 45, endPoint x: 143, endPoint y: 49, distance: 60.5
click at [143, 80] on div "[EMAIL_ADDRESS][DOMAIN_NAME]" at bounding box center [196, 84] width 239 height 8
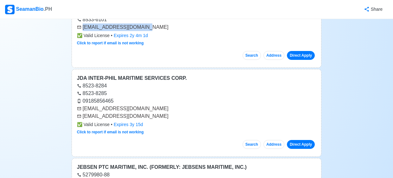
scroll to position [6579, 0]
drag, startPoint x: 82, startPoint y: 70, endPoint x: 161, endPoint y: 79, distance: 79.6
click at [161, 104] on div "[EMAIL_ADDRESS][DOMAIN_NAME] [EMAIL_ADDRESS][DOMAIN_NAME]" at bounding box center [196, 111] width 239 height 15
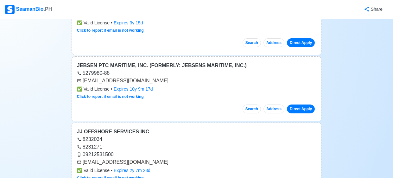
scroll to position [6681, 0]
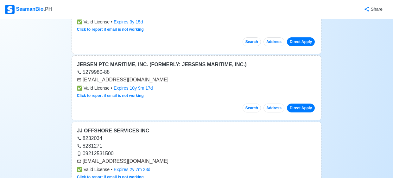
drag, startPoint x: 82, startPoint y: 44, endPoint x: 162, endPoint y: 42, distance: 79.4
click at [162, 76] on div "[EMAIL_ADDRESS][DOMAIN_NAME]" at bounding box center [196, 80] width 239 height 8
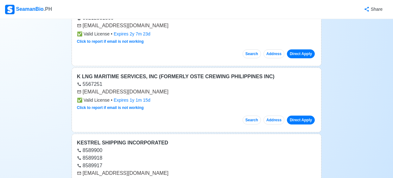
scroll to position [6818, 0]
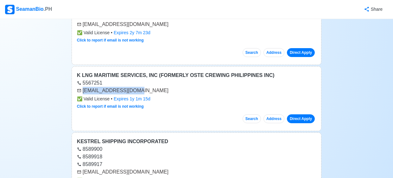
drag, startPoint x: 83, startPoint y: 53, endPoint x: 149, endPoint y: 52, distance: 65.8
click at [149, 87] on div "[EMAIL_ADDRESS][DOMAIN_NAME]" at bounding box center [196, 91] width 239 height 8
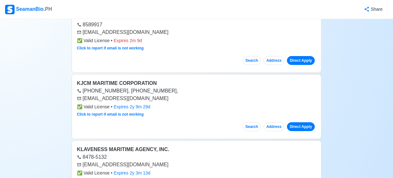
scroll to position [6958, 0]
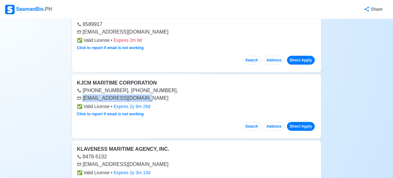
drag, startPoint x: 83, startPoint y: 59, endPoint x: 152, endPoint y: 61, distance: 69.0
click at [152, 94] on div "[EMAIL_ADDRESS][DOMAIN_NAME]" at bounding box center [196, 98] width 239 height 8
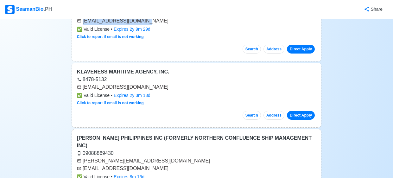
scroll to position [7036, 0]
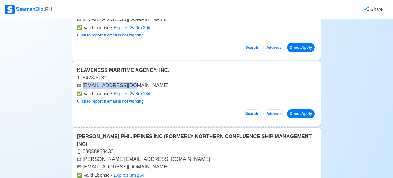
drag, startPoint x: 83, startPoint y: 48, endPoint x: 133, endPoint y: 46, distance: 51.0
click at [133, 82] on div "[EMAIL_ADDRESS][DOMAIN_NAME]" at bounding box center [196, 86] width 239 height 8
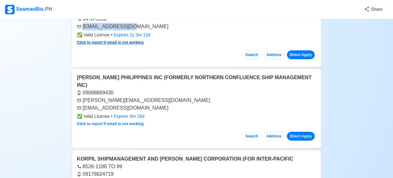
scroll to position [7096, 0]
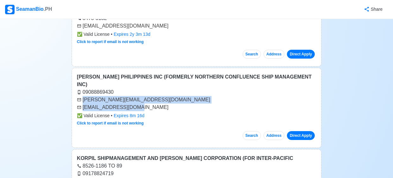
drag, startPoint x: 83, startPoint y: 54, endPoint x: 138, endPoint y: 61, distance: 55.9
click at [138, 96] on div "[PERSON_NAME][EMAIL_ADDRESS][DOMAIN_NAME] [EMAIL_ADDRESS][DOMAIN_NAME]" at bounding box center [196, 103] width 239 height 15
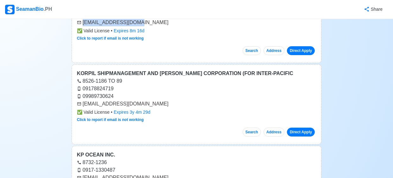
scroll to position [7180, 0]
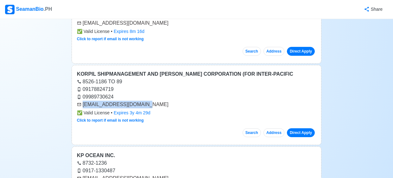
drag, startPoint x: 82, startPoint y: 58, endPoint x: 145, endPoint y: 57, distance: 63.0
click at [145, 101] on div "[EMAIL_ADDRESS][DOMAIN_NAME]" at bounding box center [196, 105] width 239 height 8
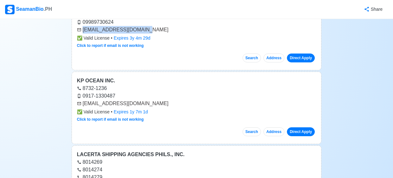
scroll to position [7256, 0]
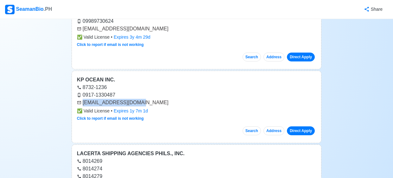
drag, startPoint x: 83, startPoint y: 57, endPoint x: 145, endPoint y: 57, distance: 61.7
click at [145, 99] on div "[EMAIL_ADDRESS][DOMAIN_NAME]" at bounding box center [196, 103] width 239 height 8
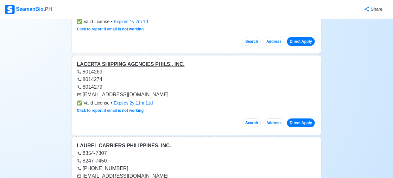
scroll to position [7346, 0]
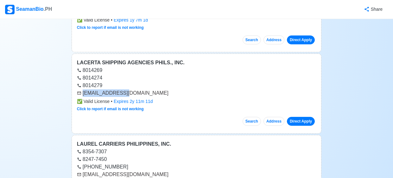
drag, startPoint x: 84, startPoint y: 46, endPoint x: 133, endPoint y: 49, distance: 50.0
click at [133, 89] on div "[EMAIL_ADDRESS][DOMAIN_NAME]" at bounding box center [196, 93] width 239 height 8
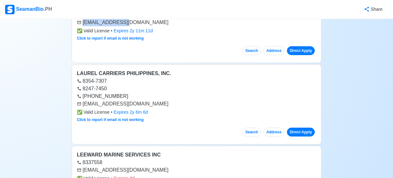
scroll to position [7418, 0]
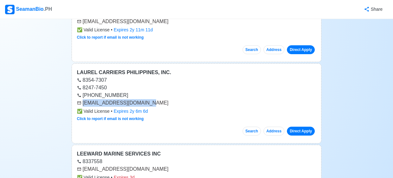
drag, startPoint x: 83, startPoint y: 55, endPoint x: 157, endPoint y: 54, distance: 74.4
click at [157, 99] on div "[EMAIL_ADDRESS][DOMAIN_NAME]" at bounding box center [196, 103] width 239 height 8
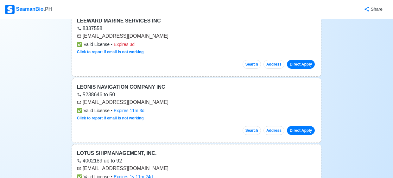
scroll to position [7552, 0]
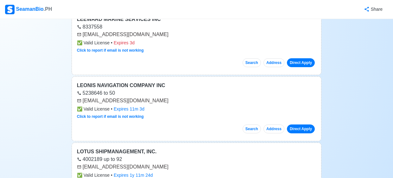
click at [82, 97] on div "[EMAIL_ADDRESS][DOMAIN_NAME]" at bounding box center [196, 101] width 239 height 8
drag, startPoint x: 82, startPoint y: 53, endPoint x: 161, endPoint y: 51, distance: 78.8
click at [161, 97] on div "[EMAIL_ADDRESS][DOMAIN_NAME]" at bounding box center [196, 101] width 239 height 8
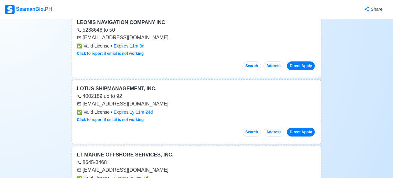
scroll to position [7616, 0]
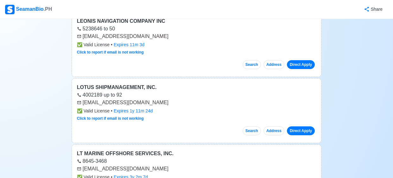
drag, startPoint x: 83, startPoint y: 55, endPoint x: 183, endPoint y: 53, distance: 100.6
click at [183, 99] on div "[EMAIL_ADDRESS][DOMAIN_NAME]" at bounding box center [196, 103] width 239 height 8
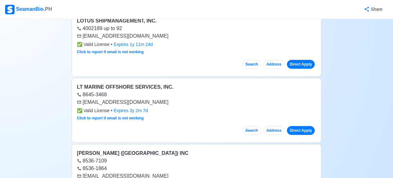
scroll to position [7684, 0]
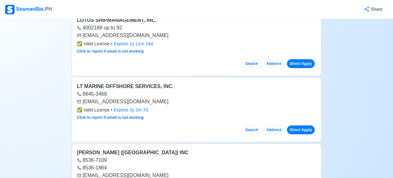
drag, startPoint x: 83, startPoint y: 54, endPoint x: 130, endPoint y: 52, distance: 47.5
click at [130, 98] on div "[EMAIL_ADDRESS][DOMAIN_NAME]" at bounding box center [196, 102] width 239 height 8
click at [82, 98] on div "[EMAIL_ADDRESS][DOMAIN_NAME]" at bounding box center [196, 102] width 239 height 8
drag, startPoint x: 82, startPoint y: 55, endPoint x: 134, endPoint y: 54, distance: 52.2
click at [134, 98] on div "[EMAIL_ADDRESS][DOMAIN_NAME]" at bounding box center [196, 102] width 239 height 8
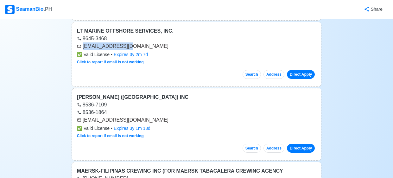
scroll to position [7742, 0]
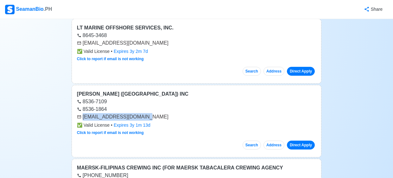
drag, startPoint x: 82, startPoint y: 70, endPoint x: 151, endPoint y: 68, distance: 69.6
click at [151, 113] on div "[EMAIL_ADDRESS][DOMAIN_NAME]" at bounding box center [196, 117] width 239 height 8
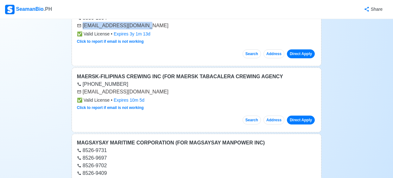
scroll to position [7833, 0]
click at [84, 88] on div "[EMAIL_ADDRESS][DOMAIN_NAME]" at bounding box center [196, 92] width 239 height 8
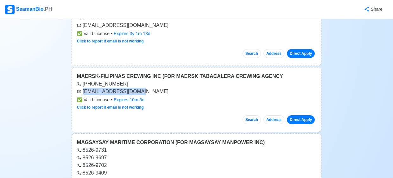
drag, startPoint x: 83, startPoint y: 42, endPoint x: 153, endPoint y: 42, distance: 70.2
click at [153, 88] on div "[EMAIL_ADDRESS][DOMAIN_NAME]" at bounding box center [196, 92] width 239 height 8
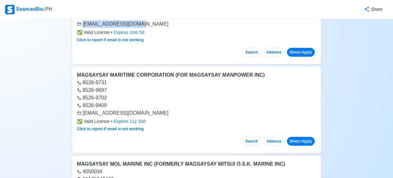
scroll to position [7901, 0]
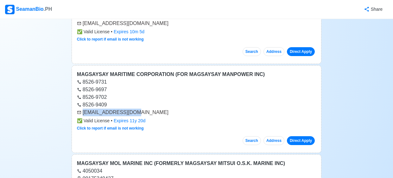
drag, startPoint x: 82, startPoint y: 65, endPoint x: 148, endPoint y: 64, distance: 65.8
click at [148, 108] on div "[EMAIL_ADDRESS][DOMAIN_NAME]" at bounding box center [196, 112] width 239 height 8
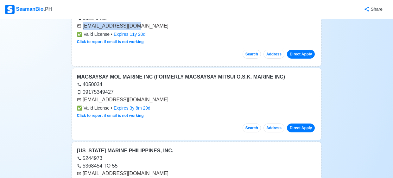
scroll to position [7989, 0]
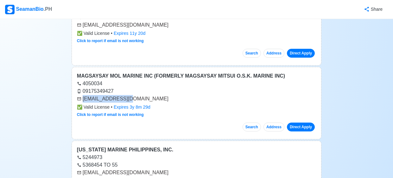
drag, startPoint x: 83, startPoint y: 51, endPoint x: 138, endPoint y: 49, distance: 55.1
click at [138, 95] on div "[EMAIL_ADDRESS][DOMAIN_NAME]" at bounding box center [196, 99] width 239 height 8
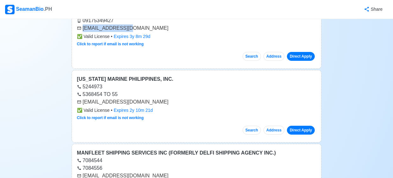
scroll to position [8062, 0]
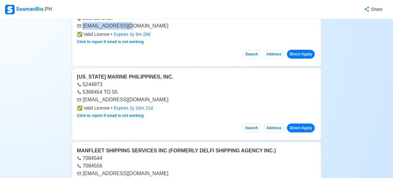
drag, startPoint x: 82, startPoint y: 49, endPoint x: 200, endPoint y: 49, distance: 117.4
click at [200, 96] on div "[EMAIL_ADDRESS][DOMAIN_NAME]" at bounding box center [196, 100] width 239 height 8
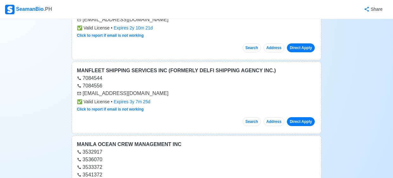
scroll to position [8143, 0]
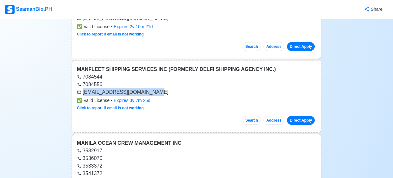
drag, startPoint x: 83, startPoint y: 45, endPoint x: 166, endPoint y: 45, distance: 83.2
click at [166, 88] on div "[EMAIL_ADDRESS][DOMAIN_NAME]" at bounding box center [196, 92] width 239 height 8
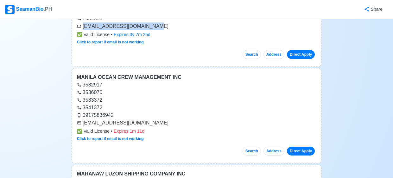
scroll to position [8209, 0]
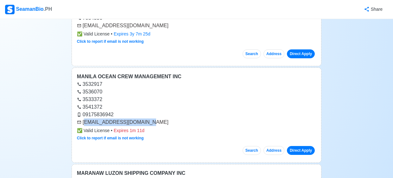
drag, startPoint x: 84, startPoint y: 73, endPoint x: 145, endPoint y: 72, distance: 60.1
click at [145, 118] on div "[EMAIL_ADDRESS][DOMAIN_NAME]" at bounding box center [196, 122] width 239 height 8
click at [85, 118] on div "[EMAIL_ADDRESS][DOMAIN_NAME]" at bounding box center [196, 122] width 239 height 8
drag, startPoint x: 83, startPoint y: 73, endPoint x: 184, endPoint y: 72, distance: 101.2
click at [184, 118] on div "[EMAIL_ADDRESS][DOMAIN_NAME]" at bounding box center [196, 122] width 239 height 8
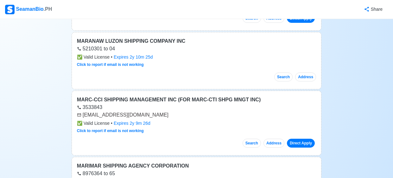
scroll to position [8341, 0]
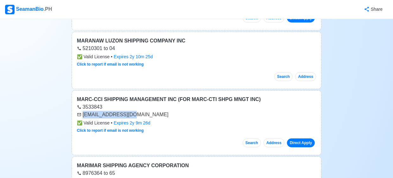
drag, startPoint x: 83, startPoint y: 66, endPoint x: 143, endPoint y: 64, distance: 60.1
click at [143, 111] on div "[EMAIL_ADDRESS][DOMAIN_NAME]" at bounding box center [196, 115] width 239 height 8
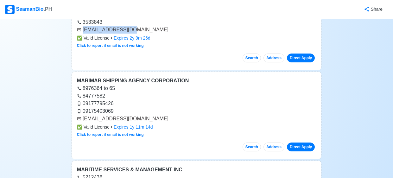
scroll to position [8428, 0]
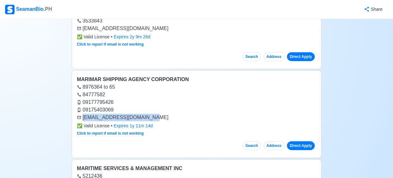
drag, startPoint x: 83, startPoint y: 69, endPoint x: 161, endPoint y: 71, distance: 77.8
click at [161, 114] on div "[EMAIL_ADDRESS][DOMAIN_NAME]" at bounding box center [196, 118] width 239 height 8
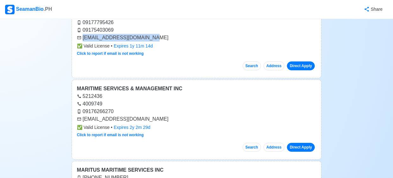
scroll to position [8508, 0]
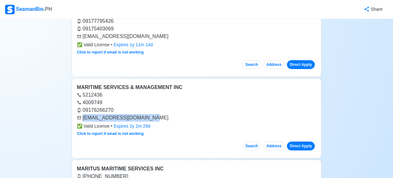
drag, startPoint x: 83, startPoint y: 69, endPoint x: 162, endPoint y: 72, distance: 79.1
click at [162, 114] on div "[EMAIL_ADDRESS][DOMAIN_NAME]" at bounding box center [196, 118] width 239 height 8
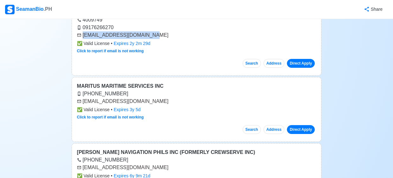
scroll to position [8592, 0]
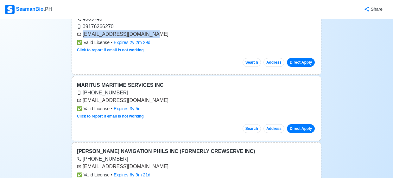
drag, startPoint x: 83, startPoint y: 50, endPoint x: 182, endPoint y: 51, distance: 99.3
click at [182, 96] on div "[EMAIL_ADDRESS][DOMAIN_NAME]" at bounding box center [196, 100] width 239 height 8
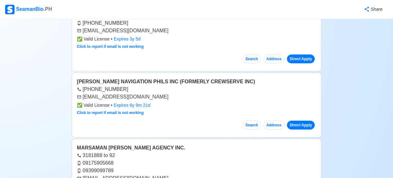
scroll to position [8662, 0]
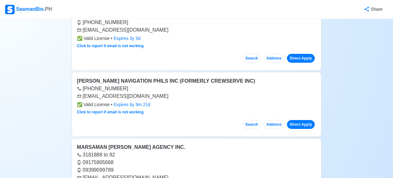
drag, startPoint x: 82, startPoint y: 47, endPoint x: 186, endPoint y: 48, distance: 104.1
click at [186, 92] on div "[EMAIL_ADDRESS][DOMAIN_NAME]" at bounding box center [196, 96] width 239 height 8
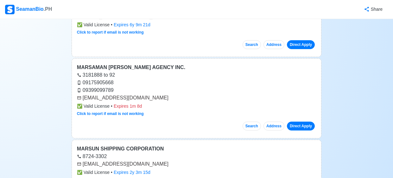
scroll to position [8742, 0]
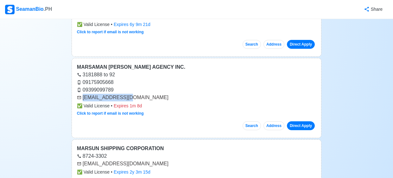
drag, startPoint x: 83, startPoint y: 50, endPoint x: 144, endPoint y: 50, distance: 61.7
click at [144, 94] on div "[EMAIL_ADDRESS][DOMAIN_NAME]" at bounding box center [196, 98] width 239 height 8
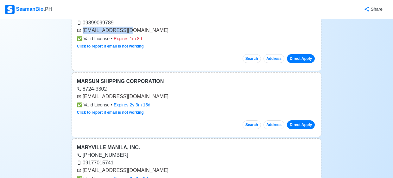
scroll to position [8811, 0]
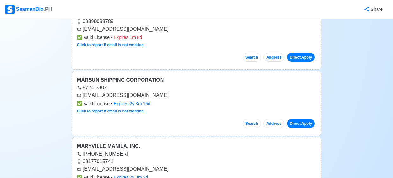
drag, startPoint x: 83, startPoint y: 45, endPoint x: 168, endPoint y: 41, distance: 84.9
click at [168, 71] on div "MARSUN SHIPPING CORPORATION 8724-3302 [EMAIL_ADDRESS][DOMAIN_NAME] ✅ Valid Lice…" at bounding box center [196, 103] width 250 height 65
drag, startPoint x: 145, startPoint y: 46, endPoint x: 82, endPoint y: 45, distance: 63.3
click at [82, 91] on div "[EMAIL_ADDRESS][DOMAIN_NAME]" at bounding box center [196, 95] width 239 height 8
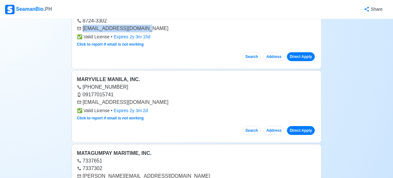
scroll to position [8878, 0]
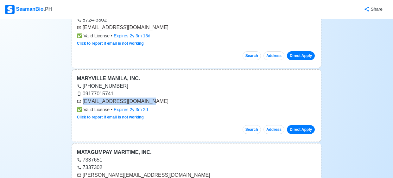
drag, startPoint x: 83, startPoint y: 52, endPoint x: 152, endPoint y: 51, distance: 68.3
click at [152, 97] on div "[EMAIL_ADDRESS][DOMAIN_NAME]" at bounding box center [196, 101] width 239 height 8
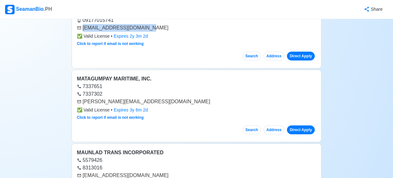
scroll to position [8953, 0]
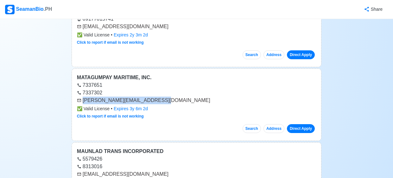
drag, startPoint x: 83, startPoint y: 50, endPoint x: 215, endPoint y: 47, distance: 131.9
click at [215, 96] on div "[PERSON_NAME][EMAIL_ADDRESS][DOMAIN_NAME]" at bounding box center [196, 100] width 239 height 8
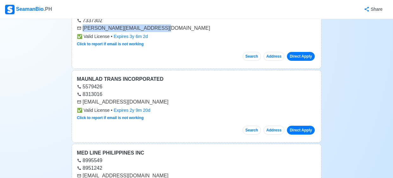
scroll to position [9025, 0]
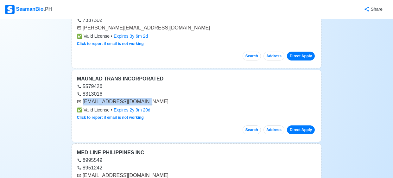
drag, startPoint x: 83, startPoint y: 53, endPoint x: 149, endPoint y: 55, distance: 65.8
click at [149, 98] on div "[EMAIL_ADDRESS][DOMAIN_NAME]" at bounding box center [196, 102] width 239 height 8
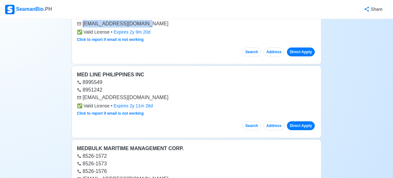
scroll to position [9104, 0]
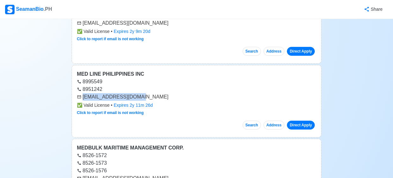
drag, startPoint x: 84, startPoint y: 47, endPoint x: 152, endPoint y: 49, distance: 68.7
click at [152, 93] on div "[EMAIL_ADDRESS][DOMAIN_NAME]" at bounding box center [196, 97] width 239 height 8
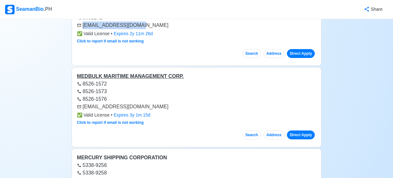
scroll to position [9177, 0]
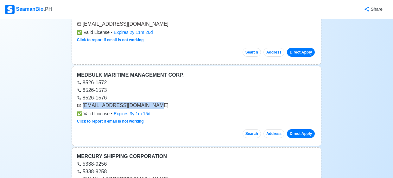
drag, startPoint x: 83, startPoint y: 55, endPoint x: 164, endPoint y: 54, distance: 81.3
click at [164, 102] on div "[EMAIL_ADDRESS][DOMAIN_NAME]" at bounding box center [196, 106] width 239 height 8
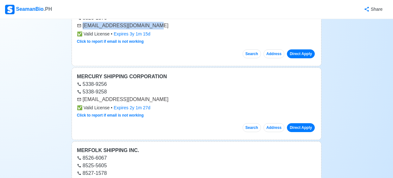
scroll to position [9257, 0]
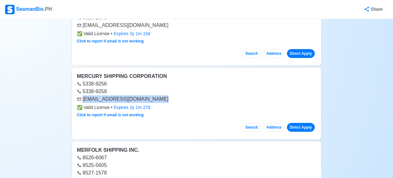
drag, startPoint x: 83, startPoint y: 48, endPoint x: 151, endPoint y: 48, distance: 68.0
click at [151, 95] on div "[EMAIL_ADDRESS][DOMAIN_NAME]" at bounding box center [196, 99] width 239 height 8
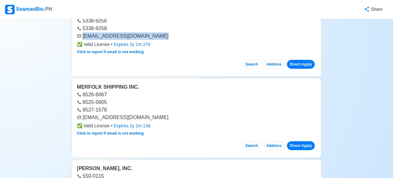
scroll to position [9320, 0]
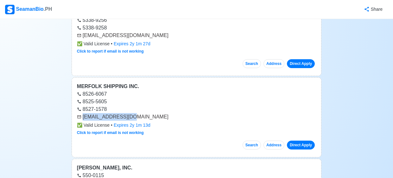
drag, startPoint x: 84, startPoint y: 66, endPoint x: 142, endPoint y: 65, distance: 58.8
click at [142, 113] on div "[EMAIL_ADDRESS][DOMAIN_NAME]" at bounding box center [196, 117] width 239 height 8
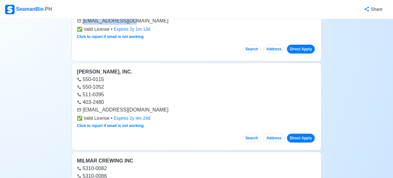
scroll to position [9417, 0]
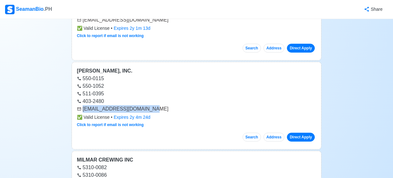
drag, startPoint x: 83, startPoint y: 57, endPoint x: 158, endPoint y: 55, distance: 75.6
click at [158, 105] on div "[EMAIL_ADDRESS][DOMAIN_NAME]" at bounding box center [196, 109] width 239 height 8
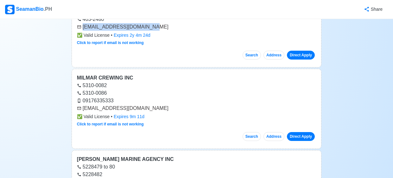
scroll to position [9501, 0]
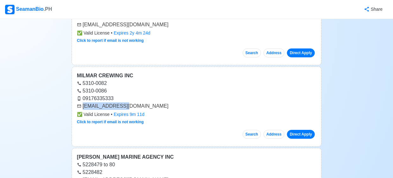
drag, startPoint x: 83, startPoint y: 55, endPoint x: 133, endPoint y: 54, distance: 50.0
click at [133, 102] on div "[EMAIL_ADDRESS][DOMAIN_NAME]" at bounding box center [196, 106] width 239 height 8
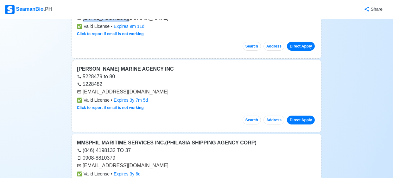
scroll to position [9590, 0]
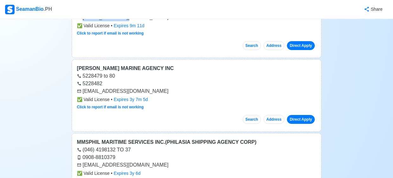
drag, startPoint x: 82, startPoint y: 40, endPoint x: 222, endPoint y: 41, distance: 139.5
click at [222, 87] on div "[EMAIL_ADDRESS][DOMAIN_NAME]" at bounding box center [196, 91] width 239 height 8
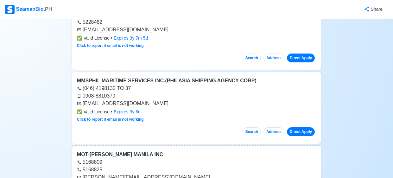
scroll to position [9653, 0]
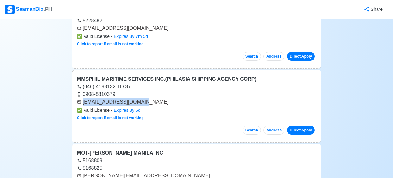
drag, startPoint x: 83, startPoint y: 50, endPoint x: 170, endPoint y: 48, distance: 88.0
click at [170, 98] on div "[EMAIL_ADDRESS][DOMAIN_NAME]" at bounding box center [196, 102] width 239 height 8
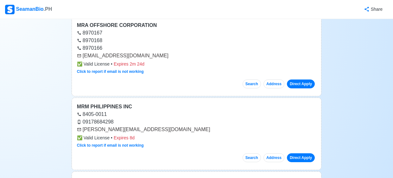
scroll to position [9856, 0]
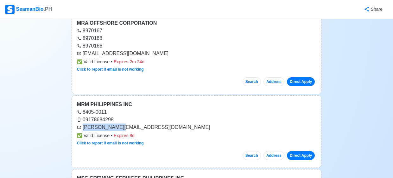
drag, startPoint x: 83, startPoint y: 75, endPoint x: 129, endPoint y: 78, distance: 45.6
click at [129, 123] on div "[PERSON_NAME][EMAIL_ADDRESS][DOMAIN_NAME]" at bounding box center [196, 127] width 239 height 8
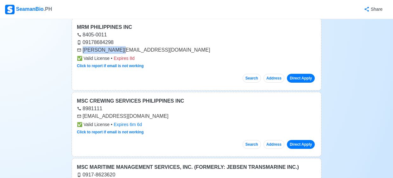
scroll to position [9934, 0]
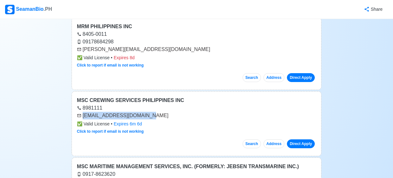
drag, startPoint x: 83, startPoint y: 63, endPoint x: 152, endPoint y: 63, distance: 69.0
click at [152, 112] on div "[EMAIL_ADDRESS][DOMAIN_NAME]" at bounding box center [196, 116] width 239 height 8
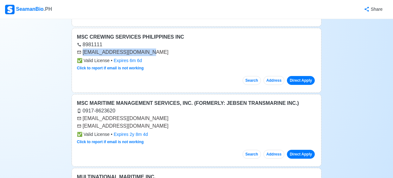
scroll to position [9998, 0]
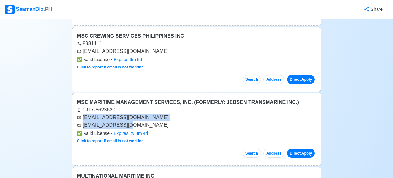
drag, startPoint x: 83, startPoint y: 65, endPoint x: 140, endPoint y: 71, distance: 58.1
click at [140, 114] on div "[EMAIL_ADDRESS][DOMAIN_NAME] [EMAIL_ADDRESS][DOMAIN_NAME]" at bounding box center [196, 121] width 239 height 15
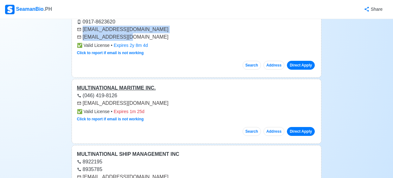
scroll to position [10086, 0]
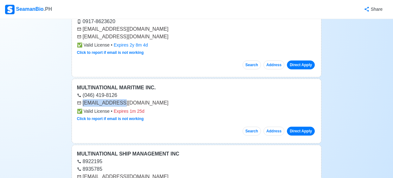
drag, startPoint x: 83, startPoint y: 50, endPoint x: 132, endPoint y: 51, distance: 49.0
click at [132, 99] on div "[EMAIL_ADDRESS][DOMAIN_NAME]" at bounding box center [196, 103] width 239 height 8
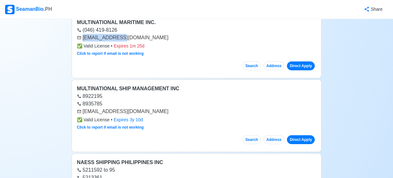
scroll to position [10154, 0]
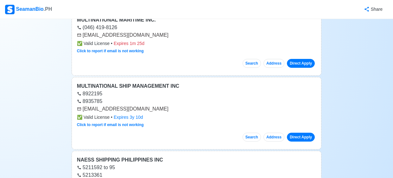
click at [82, 105] on div "[EMAIL_ADDRESS][DOMAIN_NAME]" at bounding box center [196, 109] width 239 height 8
drag, startPoint x: 82, startPoint y: 56, endPoint x: 150, endPoint y: 56, distance: 68.0
click at [150, 105] on div "[EMAIL_ADDRESS][DOMAIN_NAME]" at bounding box center [196, 109] width 239 height 8
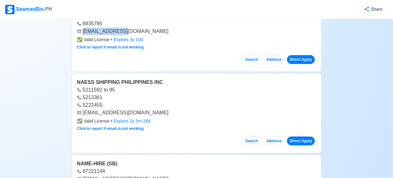
scroll to position [10234, 0]
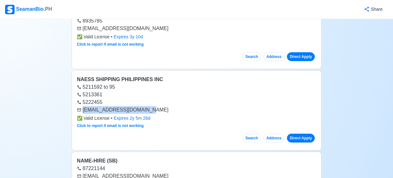
drag, startPoint x: 83, startPoint y: 57, endPoint x: 156, endPoint y: 53, distance: 73.2
click at [156, 106] on div "[EMAIL_ADDRESS][DOMAIN_NAME]" at bounding box center [196, 110] width 239 height 8
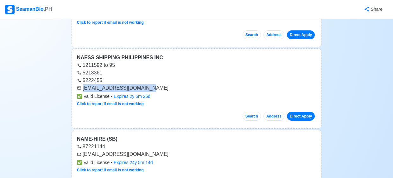
scroll to position [10256, 0]
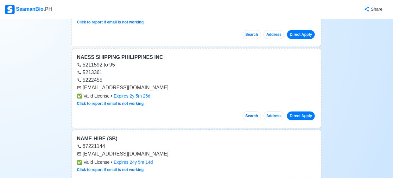
click at [84, 150] on div "[EMAIL_ADDRESS][DOMAIN_NAME]" at bounding box center [196, 154] width 239 height 8
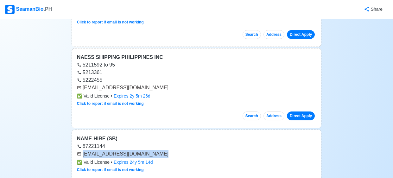
drag, startPoint x: 84, startPoint y: 100, endPoint x: 133, endPoint y: 102, distance: 49.1
click at [133, 150] on div "[EMAIL_ADDRESS][DOMAIN_NAME]" at bounding box center [196, 154] width 239 height 8
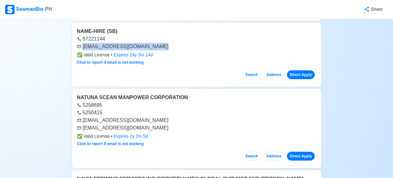
scroll to position [10366, 0]
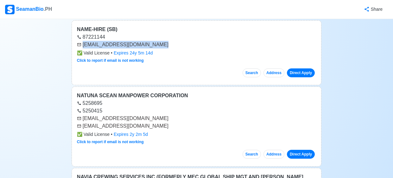
drag, startPoint x: 83, startPoint y: 65, endPoint x: 162, endPoint y: 69, distance: 79.2
click at [162, 115] on div "[EMAIL_ADDRESS][DOMAIN_NAME] [EMAIL_ADDRESS][DOMAIN_NAME]" at bounding box center [196, 122] width 239 height 15
click at [170, 115] on div "[EMAIL_ADDRESS][DOMAIN_NAME]" at bounding box center [196, 119] width 239 height 8
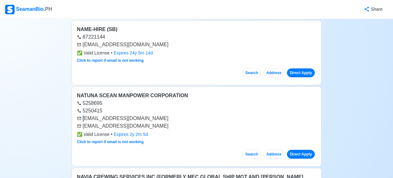
click at [83, 115] on div "[EMAIL_ADDRESS][DOMAIN_NAME]" at bounding box center [196, 119] width 239 height 8
drag, startPoint x: 86, startPoint y: 66, endPoint x: 158, endPoint y: 80, distance: 73.1
click at [158, 86] on div "NATUNA SCEAN MANPOWER CORPORATION 5258695 5250415 [EMAIL_ADDRESS][DOMAIN_NAME] …" at bounding box center [196, 126] width 250 height 80
click at [158, 131] on div "✅ Valid License • Expires 2y 2m 5d" at bounding box center [196, 134] width 239 height 7
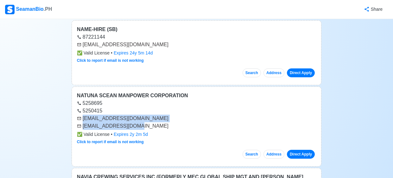
drag, startPoint x: 83, startPoint y: 66, endPoint x: 168, endPoint y: 69, distance: 84.8
click at [168, 115] on div "[EMAIL_ADDRESS][DOMAIN_NAME] [EMAIL_ADDRESS][DOMAIN_NAME]" at bounding box center [196, 122] width 239 height 15
click at [174, 115] on div "[EMAIL_ADDRESS][DOMAIN_NAME]" at bounding box center [196, 119] width 239 height 8
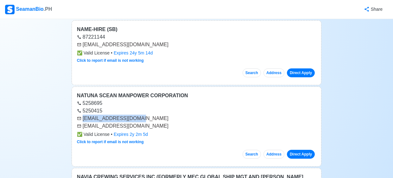
drag, startPoint x: 83, startPoint y: 65, endPoint x: 133, endPoint y: 65, distance: 50.9
click at [133, 115] on div "[EMAIL_ADDRESS][DOMAIN_NAME]" at bounding box center [196, 119] width 239 height 8
click at [85, 115] on div "[EMAIL_ADDRESS][DOMAIN_NAME]" at bounding box center [196, 119] width 239 height 8
drag, startPoint x: 83, startPoint y: 66, endPoint x: 140, endPoint y: 65, distance: 56.9
click at [140, 115] on div "[EMAIL_ADDRESS][DOMAIN_NAME]" at bounding box center [196, 119] width 239 height 8
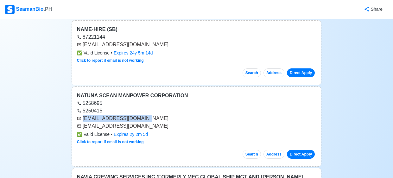
click at [134, 115] on div "[EMAIL_ADDRESS][DOMAIN_NAME]" at bounding box center [196, 119] width 239 height 8
click at [84, 115] on div "[EMAIL_ADDRESS][DOMAIN_NAME]" at bounding box center [196, 119] width 239 height 8
click at [134, 107] on div "5250415" at bounding box center [196, 111] width 239 height 8
drag, startPoint x: 84, startPoint y: 67, endPoint x: 170, endPoint y: 67, distance: 86.0
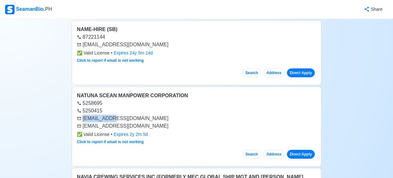
click at [170, 115] on div "[EMAIL_ADDRESS][DOMAIN_NAME]" at bounding box center [196, 119] width 239 height 8
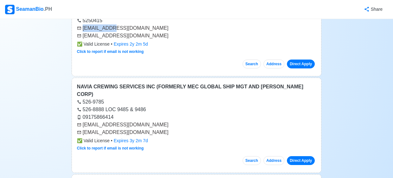
scroll to position [10456, 0]
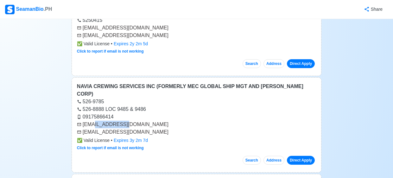
drag, startPoint x: 93, startPoint y: 64, endPoint x: 165, endPoint y: 64, distance: 72.4
click at [165, 121] on div "[EMAIL_ADDRESS][DOMAIN_NAME]" at bounding box center [196, 125] width 239 height 8
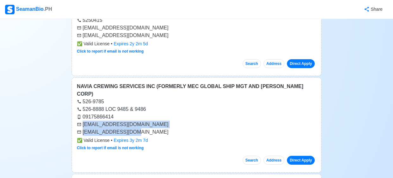
drag, startPoint x: 78, startPoint y: 61, endPoint x: 136, endPoint y: 70, distance: 58.9
click at [136, 121] on div "[EMAIL_ADDRESS][DOMAIN_NAME] [EMAIL_ADDRESS][DOMAIN_NAME]" at bounding box center [196, 128] width 239 height 15
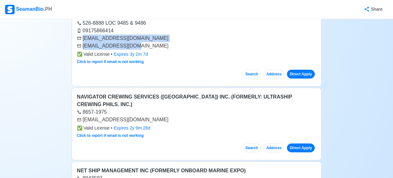
scroll to position [10543, 0]
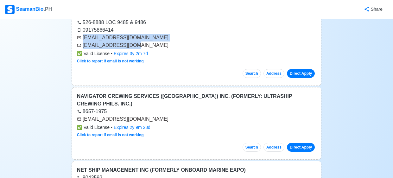
click at [82, 115] on div "[EMAIL_ADDRESS][DOMAIN_NAME]" at bounding box center [196, 119] width 239 height 8
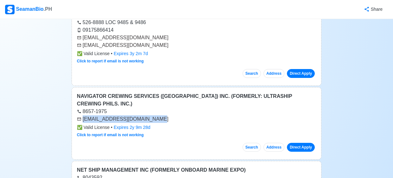
drag, startPoint x: 82, startPoint y: 49, endPoint x: 139, endPoint y: 53, distance: 57.4
click at [139, 115] on div "[EMAIL_ADDRESS][DOMAIN_NAME]" at bounding box center [196, 119] width 239 height 8
click at [84, 115] on div "[EMAIL_ADDRESS][DOMAIN_NAME]" at bounding box center [196, 119] width 239 height 8
drag, startPoint x: 84, startPoint y: 49, endPoint x: 79, endPoint y: 57, distance: 9.7
click at [79, 87] on div "NAVIGATOR CREWING SERVICES ([GEOGRAPHIC_DATA]) INC. (FORMERLY: ULTRASHIP CREWIN…" at bounding box center [196, 123] width 250 height 72
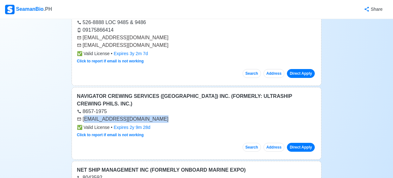
drag, startPoint x: 84, startPoint y: 51, endPoint x: 93, endPoint y: 52, distance: 8.9
click at [93, 115] on div "[EMAIL_ADDRESS][DOMAIN_NAME]" at bounding box center [196, 119] width 239 height 8
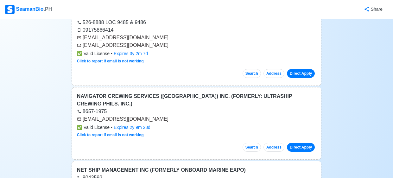
click at [82, 115] on div "[EMAIL_ADDRESS][DOMAIN_NAME]" at bounding box center [196, 119] width 239 height 8
drag, startPoint x: 82, startPoint y: 50, endPoint x: 153, endPoint y: 49, distance: 70.9
click at [153, 115] on div "[EMAIL_ADDRESS][DOMAIN_NAME]" at bounding box center [196, 119] width 239 height 8
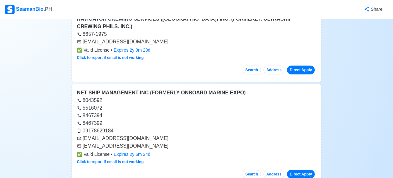
scroll to position [10623, 0]
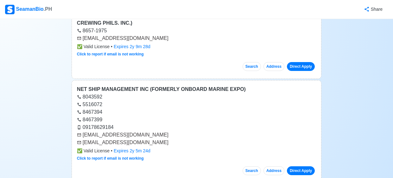
drag, startPoint x: 79, startPoint y: 65, endPoint x: 82, endPoint y: 65, distance: 3.2
click at [82, 131] on div "[EMAIL_ADDRESS][DOMAIN_NAME]" at bounding box center [196, 135] width 239 height 8
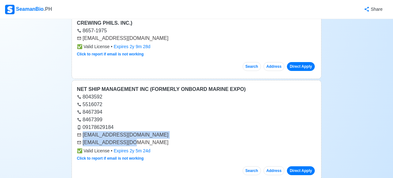
drag, startPoint x: 82, startPoint y: 65, endPoint x: 133, endPoint y: 73, distance: 51.2
click at [133, 131] on div "[EMAIL_ADDRESS][DOMAIN_NAME] [EMAIL_ADDRESS][DOMAIN_NAME]" at bounding box center [196, 138] width 239 height 15
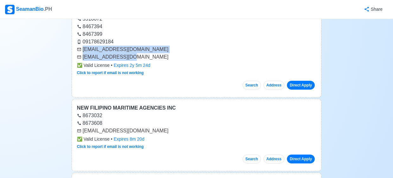
scroll to position [10709, 0]
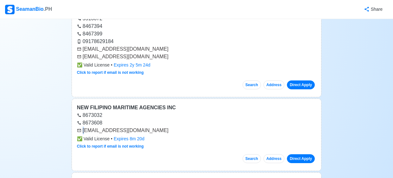
drag, startPoint x: 84, startPoint y: 60, endPoint x: 68, endPoint y: 65, distance: 16.8
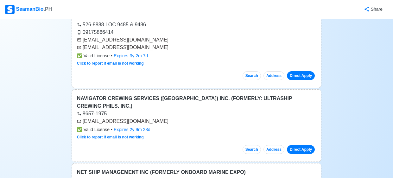
scroll to position [10541, 0]
drag, startPoint x: 84, startPoint y: 54, endPoint x: 160, endPoint y: 54, distance: 76.9
click at [160, 117] on div "[EMAIL_ADDRESS][DOMAIN_NAME]" at bounding box center [196, 121] width 239 height 8
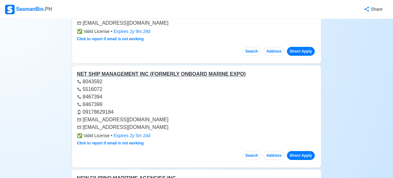
scroll to position [10639, 0]
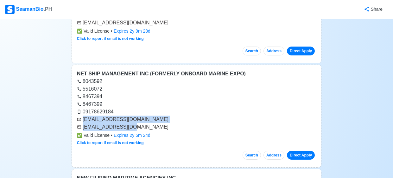
drag, startPoint x: 82, startPoint y: 48, endPoint x: 132, endPoint y: 58, distance: 50.8
click at [132, 115] on div "[EMAIL_ADDRESS][DOMAIN_NAME] [EMAIL_ADDRESS][DOMAIN_NAME]" at bounding box center [196, 122] width 239 height 15
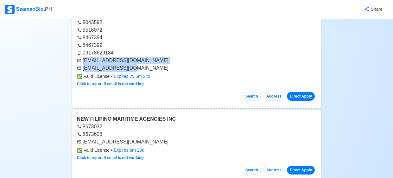
scroll to position [10698, 0]
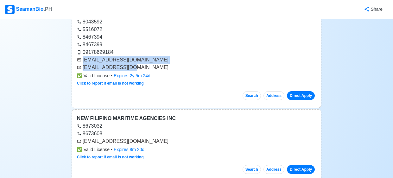
drag, startPoint x: 82, startPoint y: 72, endPoint x: 158, endPoint y: 74, distance: 75.3
click at [158, 137] on div "[EMAIL_ADDRESS][DOMAIN_NAME]" at bounding box center [196, 141] width 239 height 8
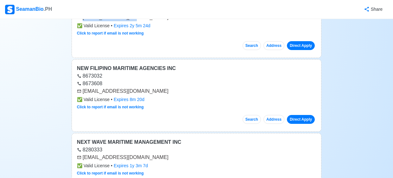
scroll to position [10749, 0]
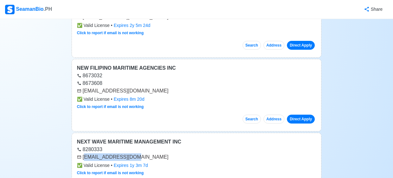
drag, startPoint x: 84, startPoint y: 88, endPoint x: 137, endPoint y: 90, distance: 52.8
click at [137, 153] on div "[EMAIL_ADDRESS][DOMAIN_NAME]" at bounding box center [196, 157] width 239 height 8
drag, startPoint x: 82, startPoint y: 88, endPoint x: 145, endPoint y: 90, distance: 63.3
click at [145, 153] on div "[EMAIL_ADDRESS][DOMAIN_NAME]" at bounding box center [196, 157] width 239 height 8
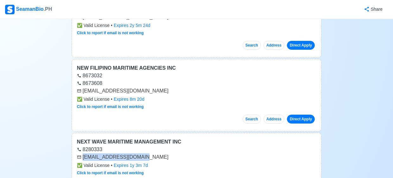
click at [149, 153] on div "[EMAIL_ADDRESS][DOMAIN_NAME]" at bounding box center [196, 157] width 239 height 8
drag, startPoint x: 81, startPoint y: 87, endPoint x: 141, endPoint y: 90, distance: 59.9
click at [141, 153] on div "[EMAIL_ADDRESS][DOMAIN_NAME]" at bounding box center [196, 157] width 239 height 8
drag, startPoint x: 84, startPoint y: 88, endPoint x: 185, endPoint y: 90, distance: 101.9
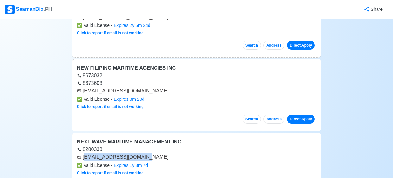
click at [185, 153] on div "[EMAIL_ADDRESS][DOMAIN_NAME]" at bounding box center [196, 157] width 239 height 8
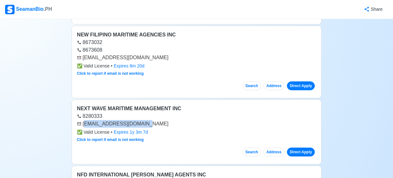
scroll to position [10782, 0]
click at [81, 120] on div "[EMAIL_ADDRESS][DOMAIN_NAME]" at bounding box center [196, 124] width 239 height 8
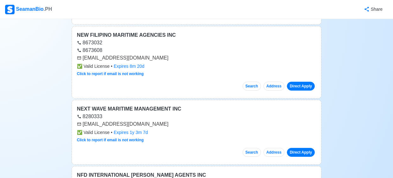
click at [81, 120] on div "[EMAIL_ADDRESS][DOMAIN_NAME]" at bounding box center [196, 124] width 239 height 8
click at [153, 129] on div "✅ Valid License • Expires 1y 3m 7d" at bounding box center [196, 132] width 239 height 7
click at [82, 120] on div "[EMAIL_ADDRESS][DOMAIN_NAME]" at bounding box center [196, 124] width 239 height 8
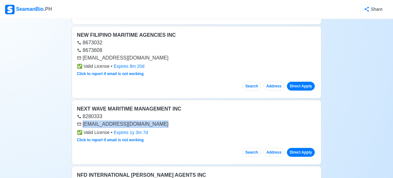
drag, startPoint x: 82, startPoint y: 54, endPoint x: 125, endPoint y: 56, distance: 43.1
click at [125, 120] on div "[EMAIL_ADDRESS][DOMAIN_NAME]" at bounding box center [196, 124] width 239 height 8
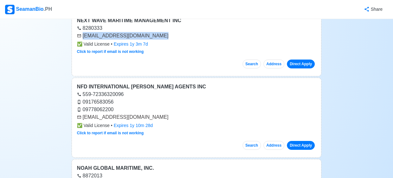
scroll to position [10871, 0]
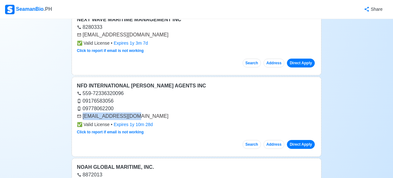
drag, startPoint x: 83, startPoint y: 46, endPoint x: 136, endPoint y: 47, distance: 53.1
click at [136, 112] on div "[EMAIL_ADDRESS][DOMAIN_NAME]" at bounding box center [196, 116] width 239 height 8
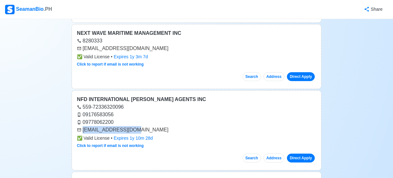
scroll to position [10887, 0]
